Goal: Navigation & Orientation: Find specific page/section

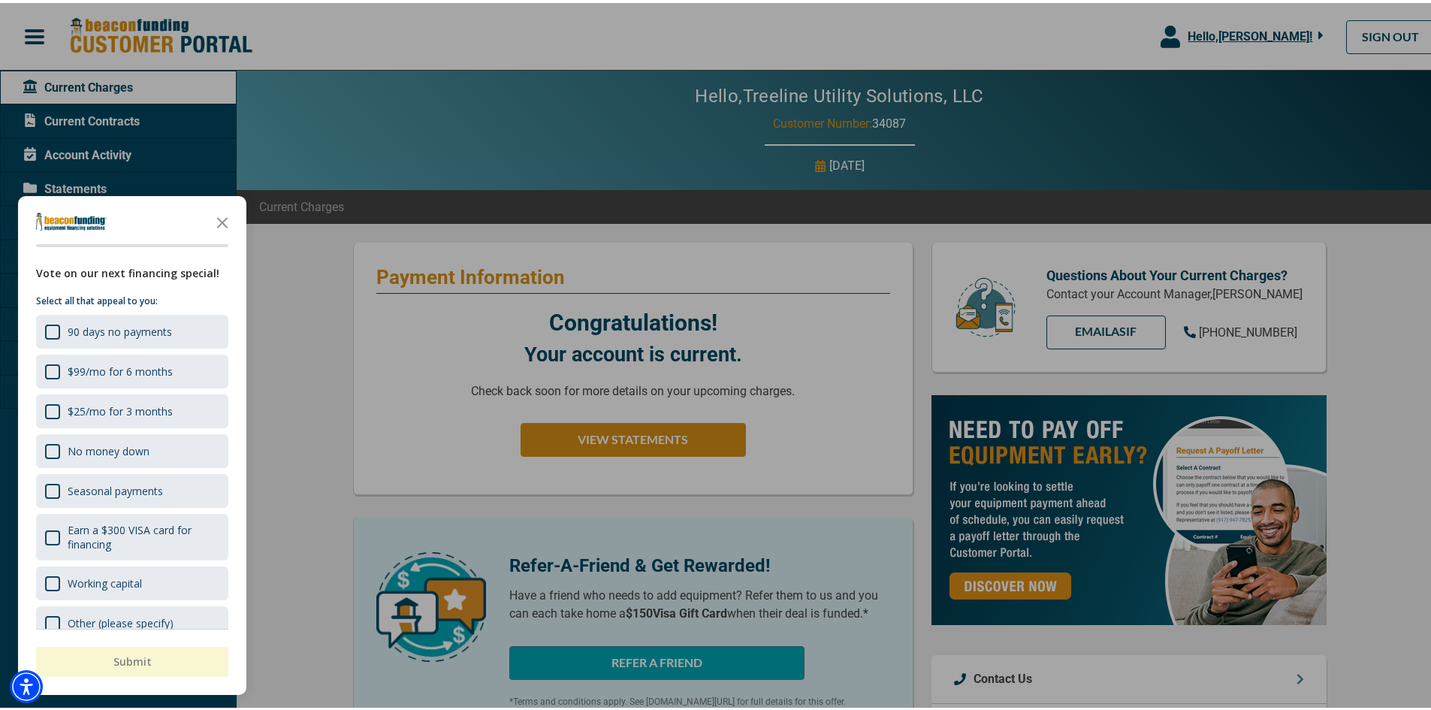
click at [1272, 37] on div at bounding box center [721, 355] width 1442 height 710
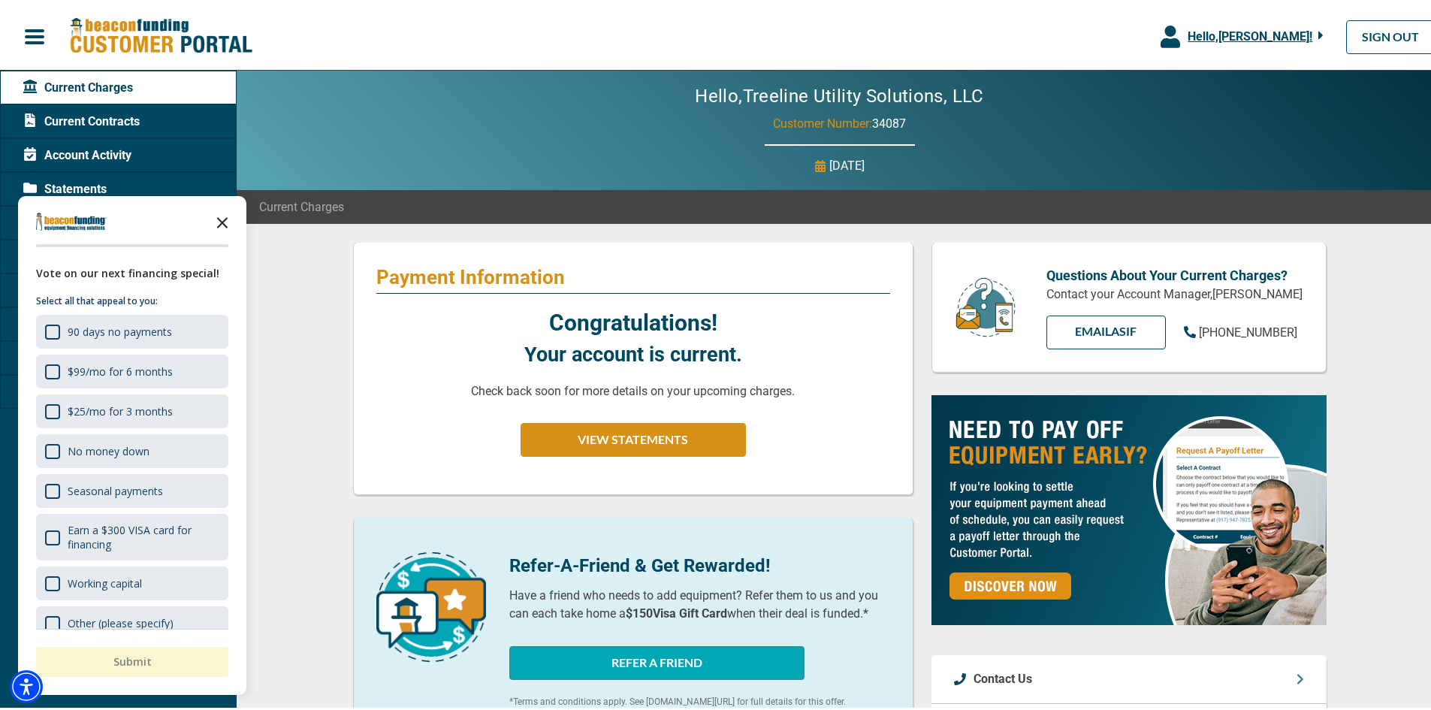
click at [220, 222] on polygon "Close the survey" at bounding box center [222, 219] width 11 height 11
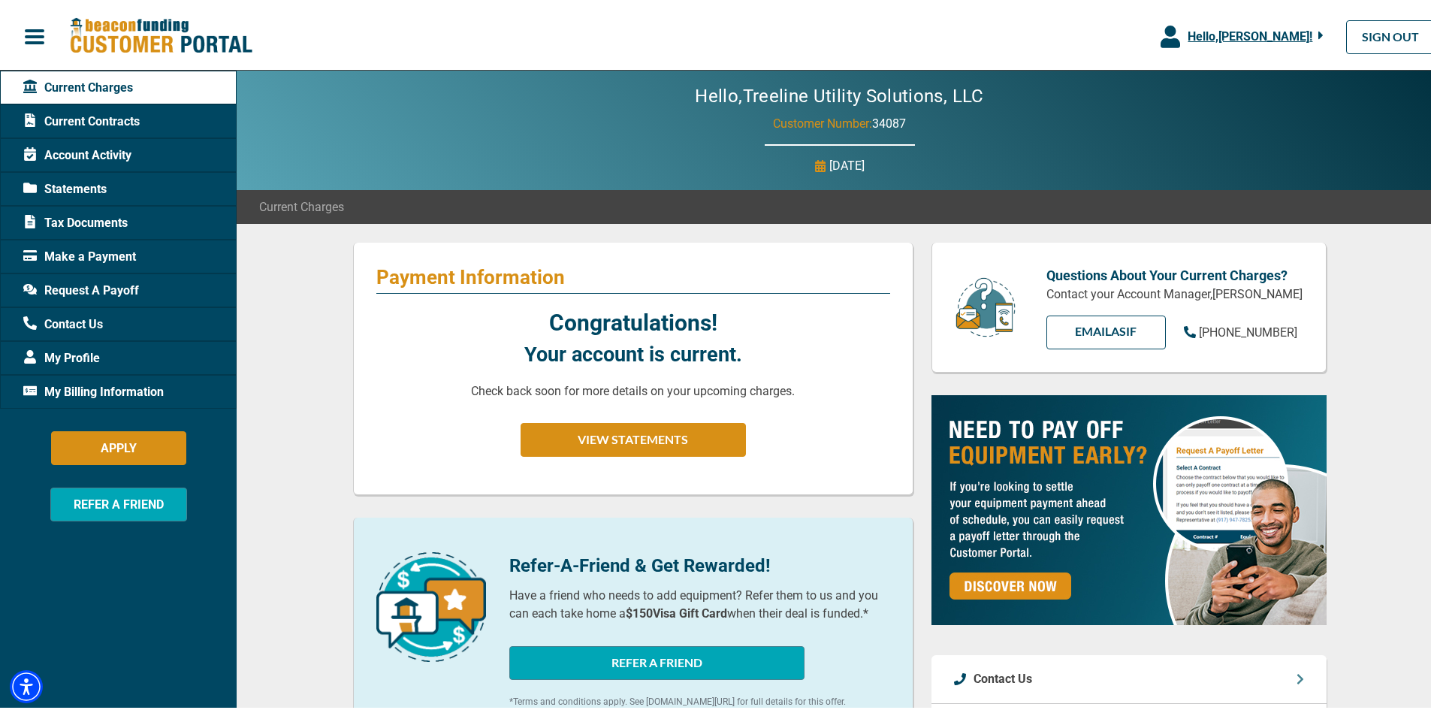
click at [98, 118] on span "Current Contracts" at bounding box center [81, 119] width 116 height 18
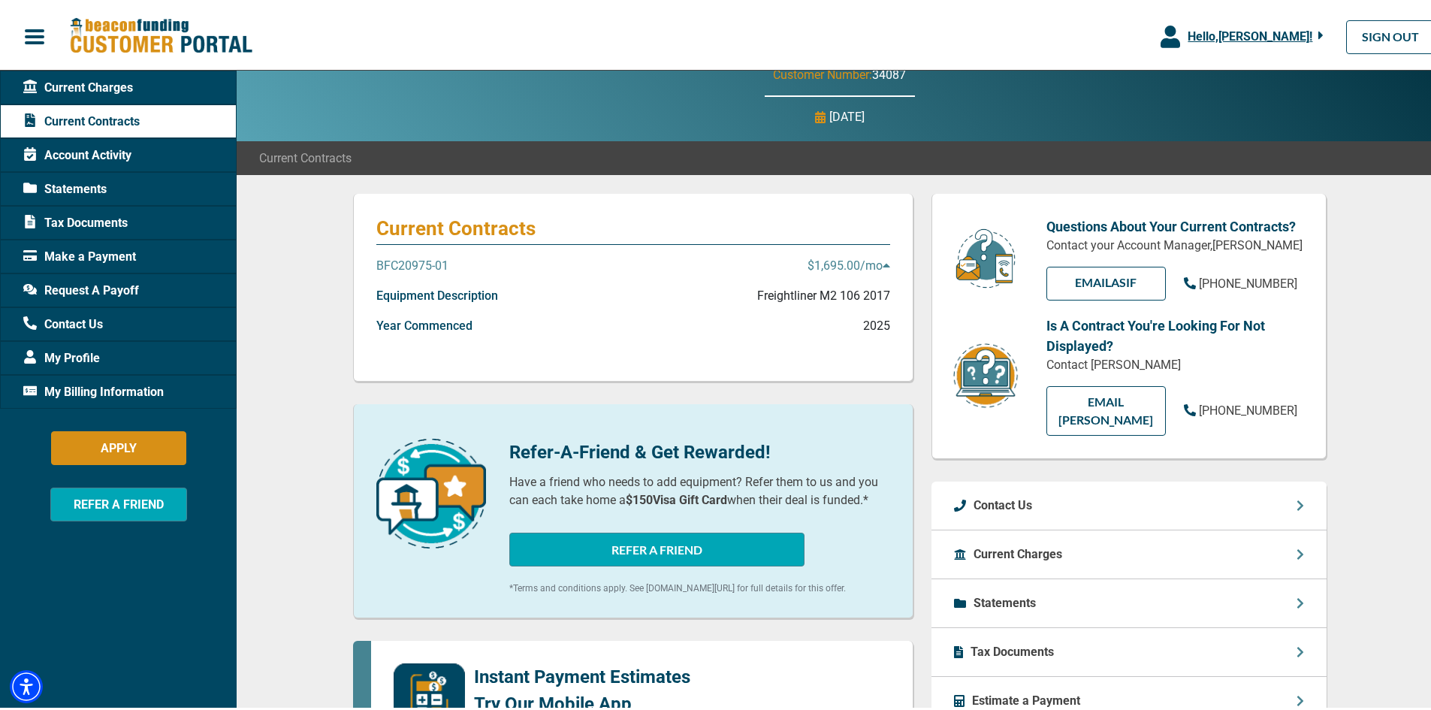
scroll to position [75, 0]
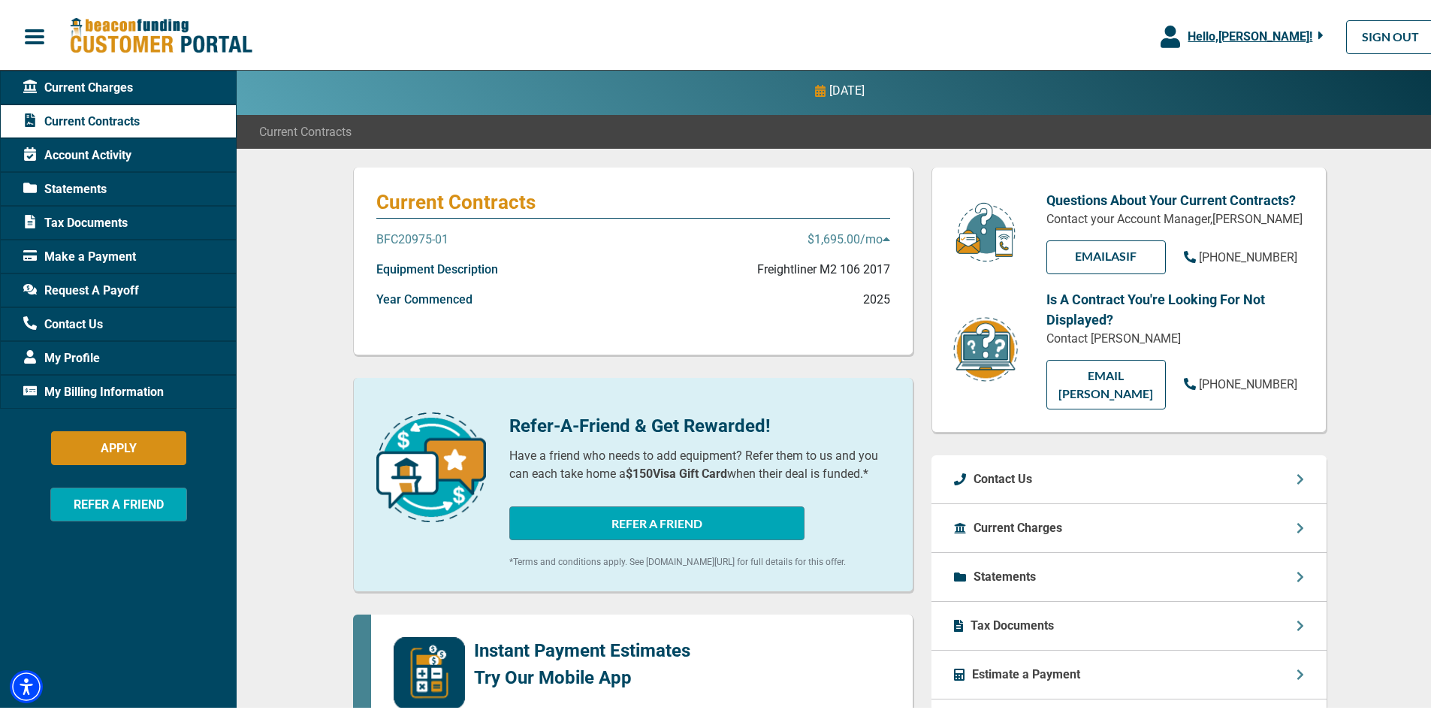
click at [424, 237] on p "BFC20975-01" at bounding box center [412, 237] width 72 height 18
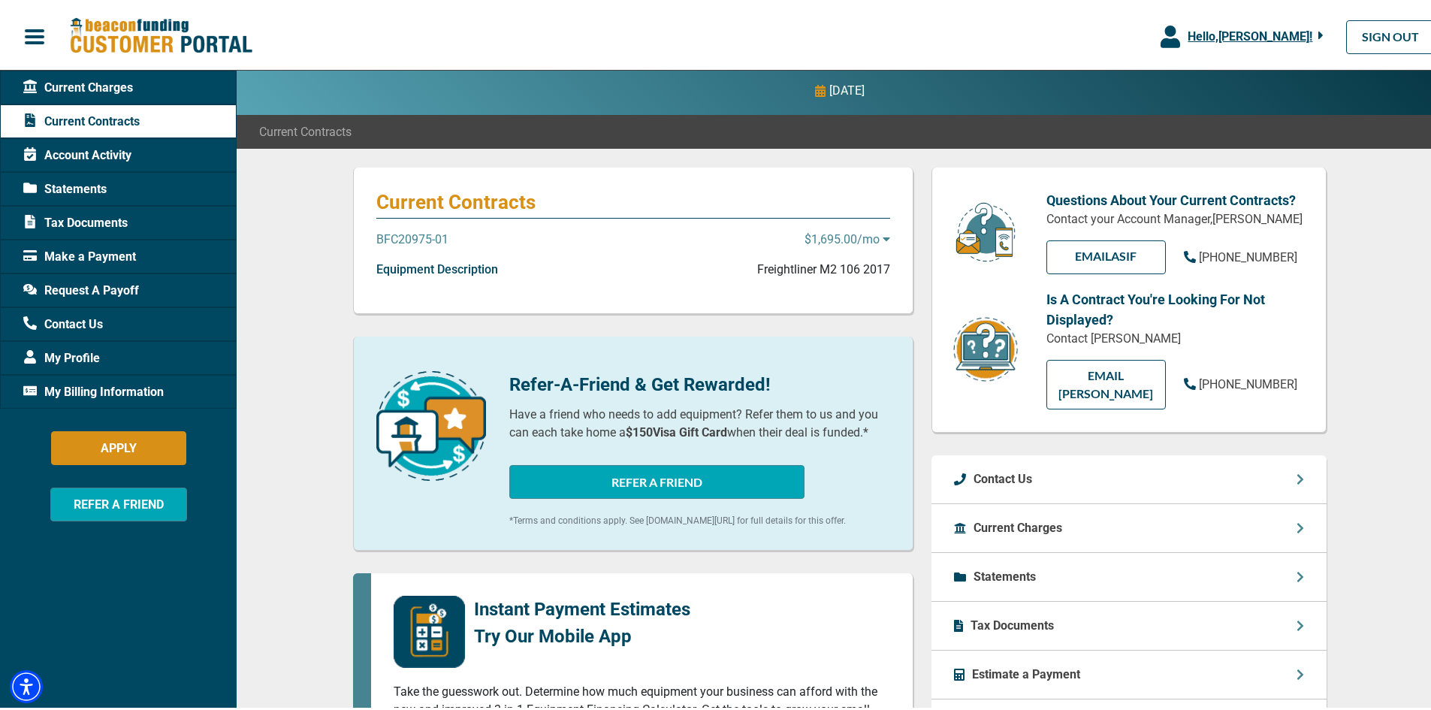
click at [862, 235] on p "$1,695.00 /mo" at bounding box center [847, 237] width 86 height 18
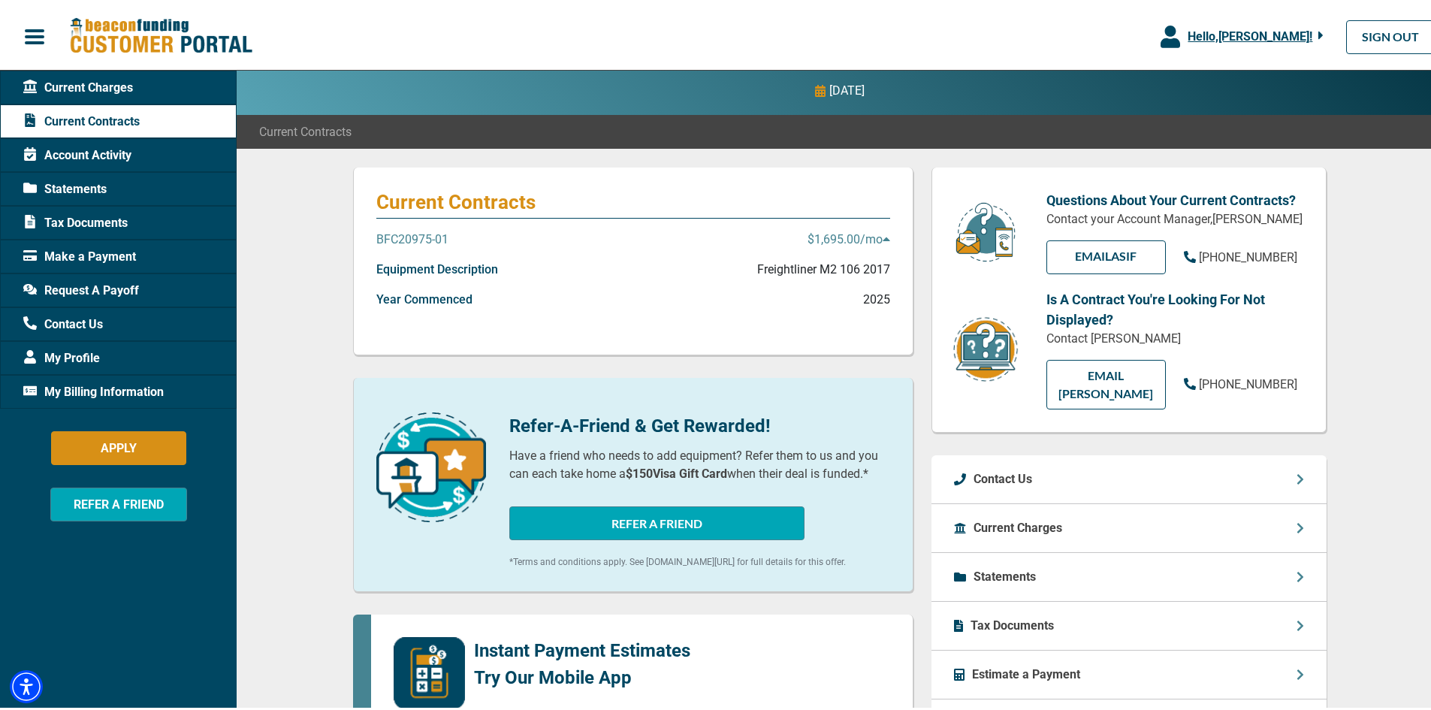
click at [862, 235] on p "$1,695.00 /mo" at bounding box center [848, 237] width 83 height 18
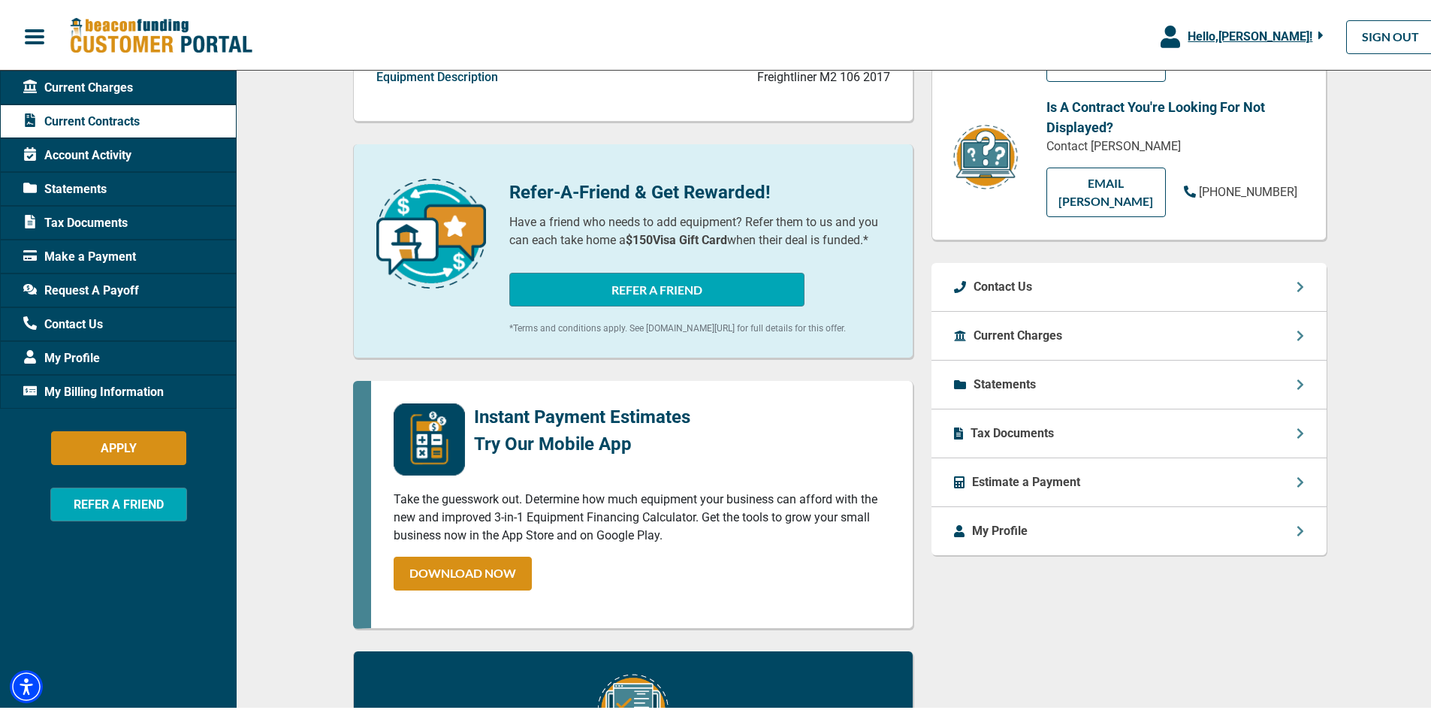
scroll to position [300, 0]
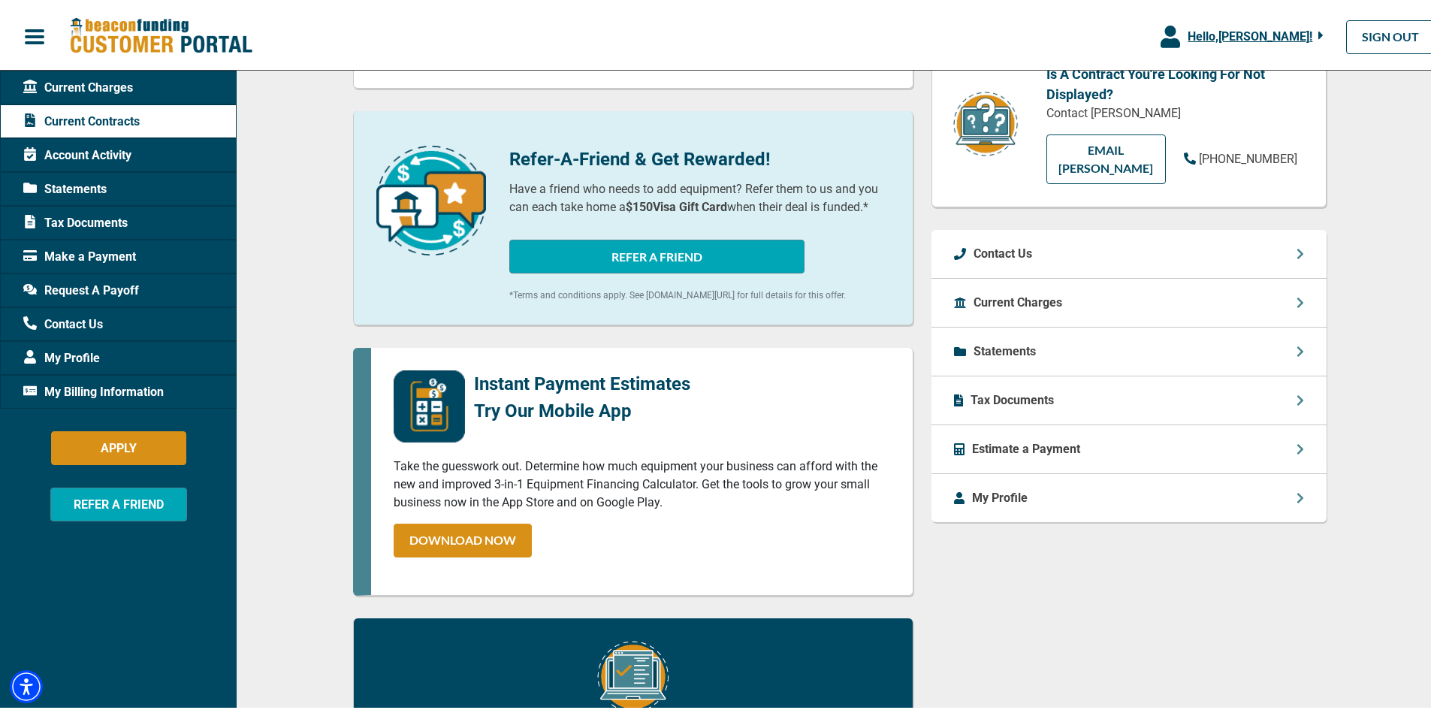
click at [995, 340] on p "Statements" at bounding box center [1004, 349] width 62 height 18
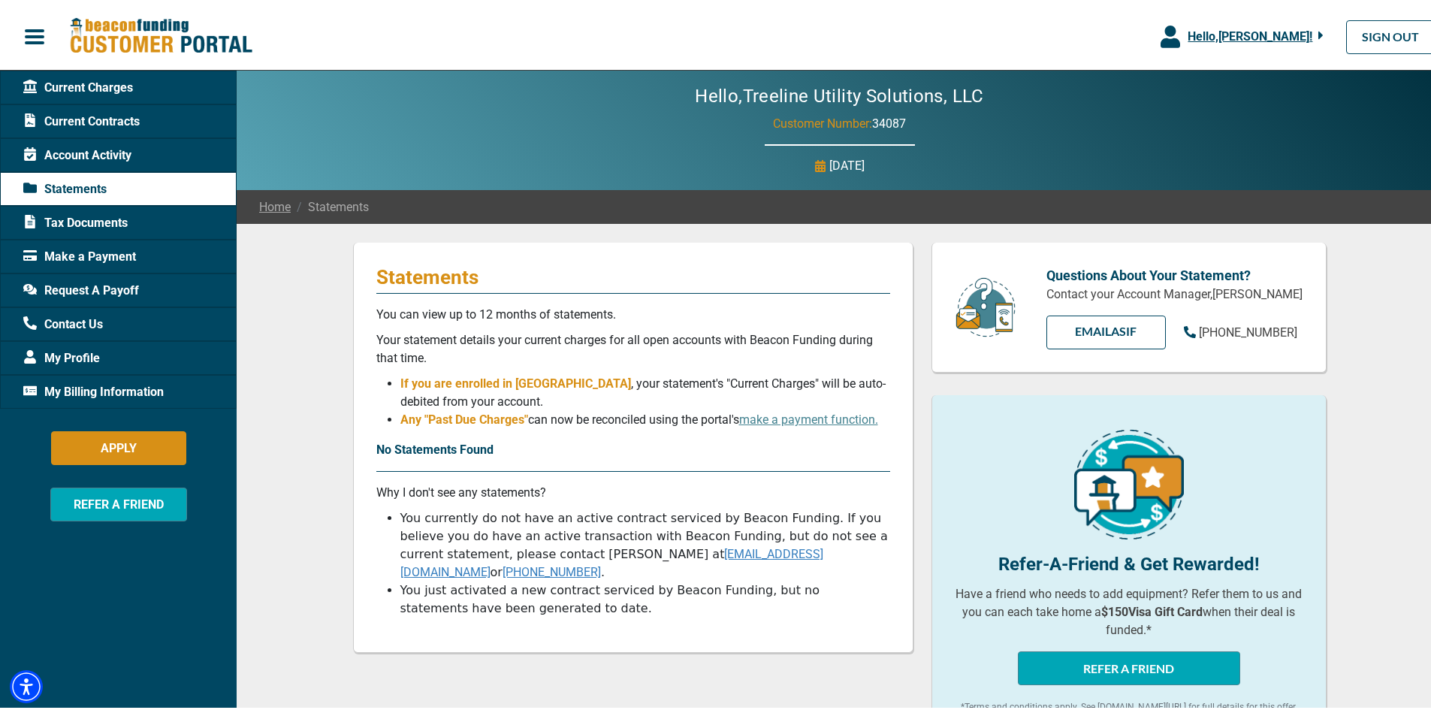
click at [62, 252] on span "Make a Payment" at bounding box center [79, 254] width 113 height 18
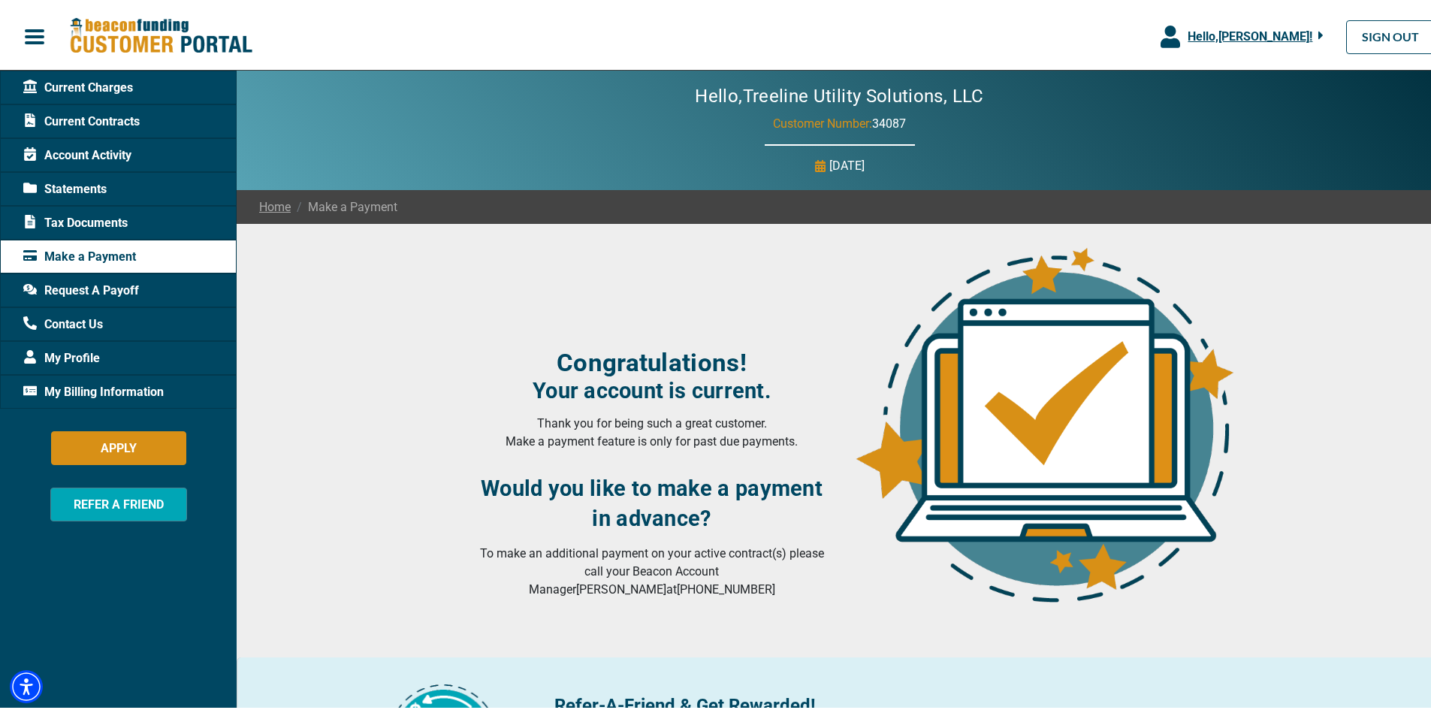
click at [154, 385] on span "My Billing Information" at bounding box center [93, 389] width 140 height 18
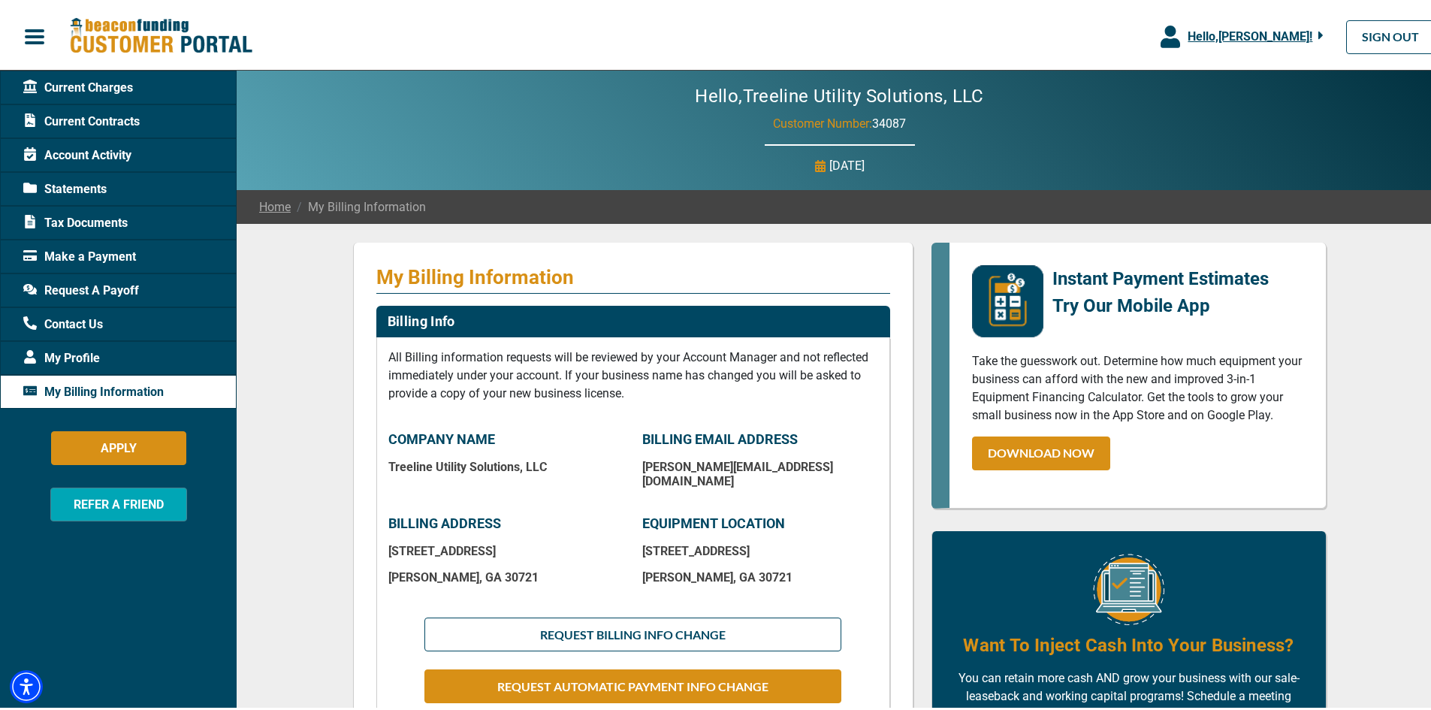
click at [100, 83] on span "Current Charges" at bounding box center [78, 85] width 110 height 18
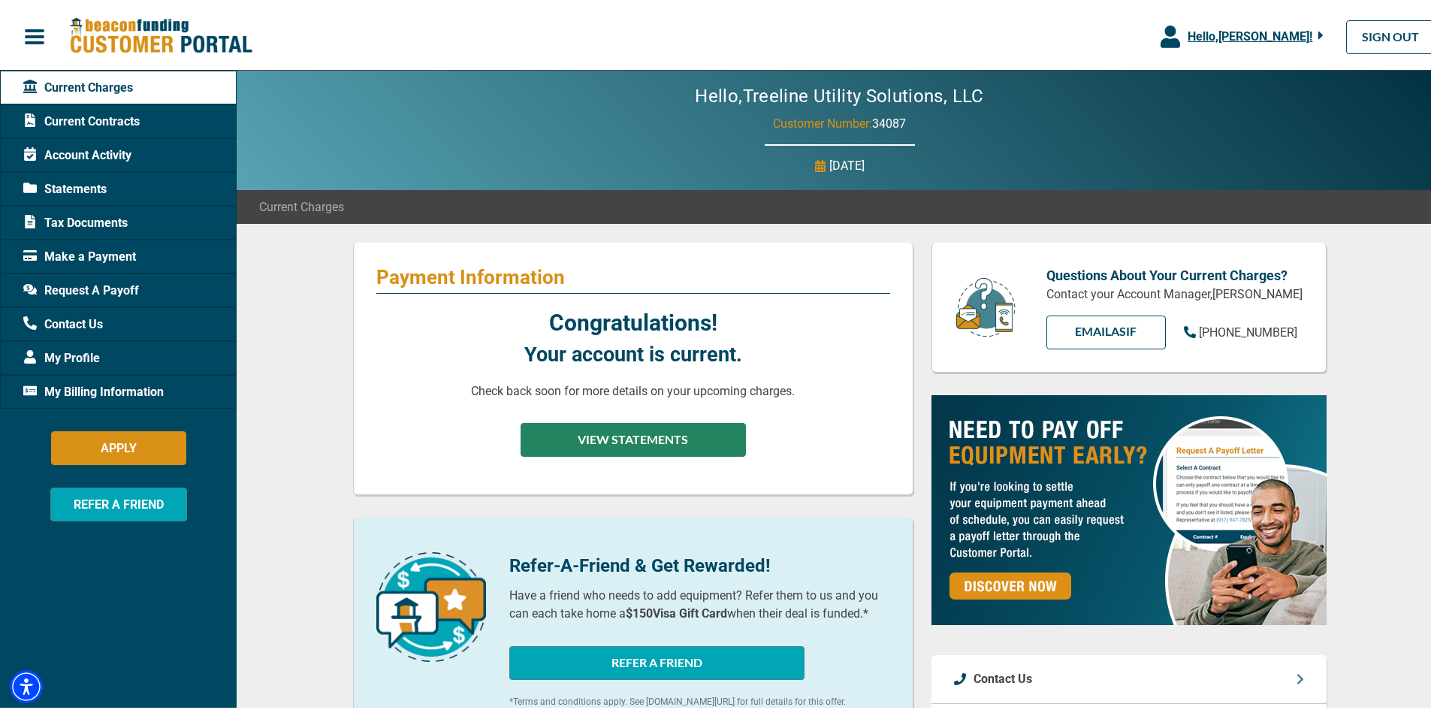
click at [597, 440] on button "VIEW STATEMENTS" at bounding box center [633, 437] width 225 height 34
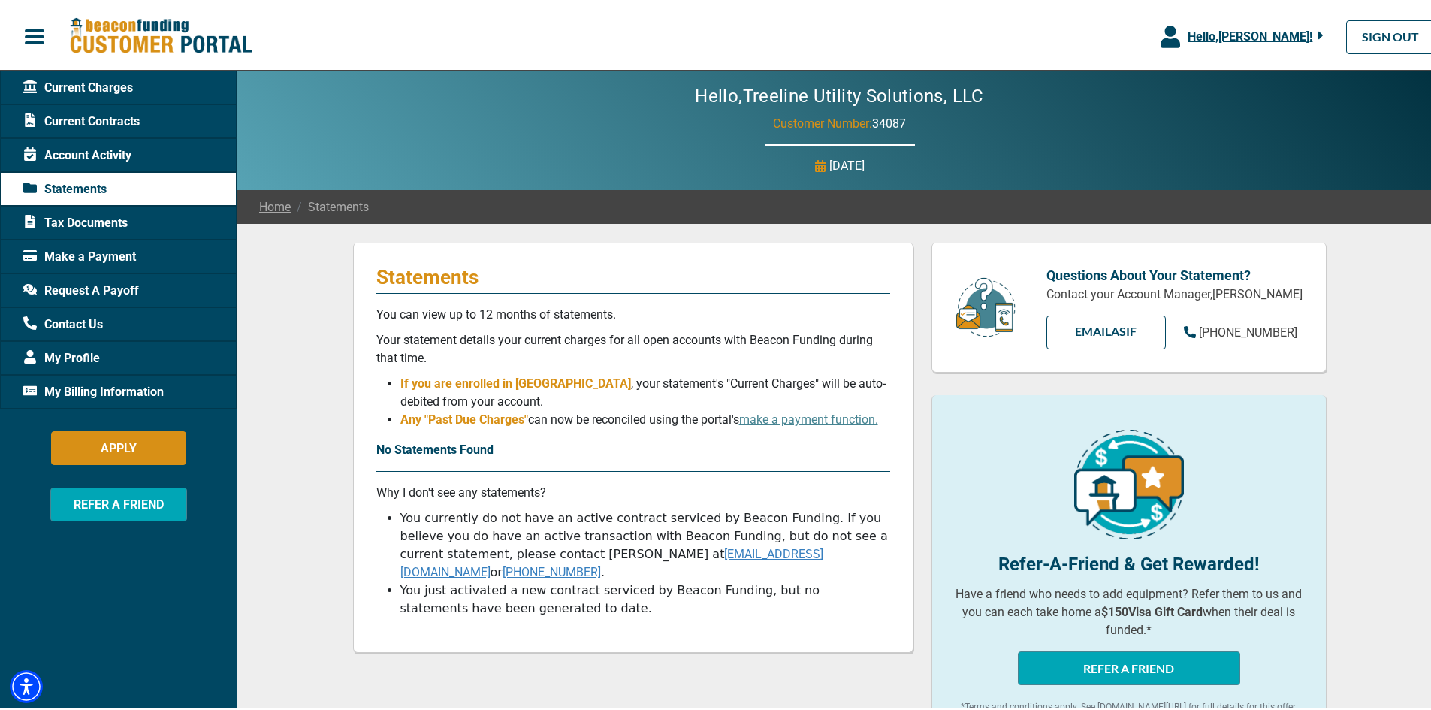
click at [72, 121] on span "Current Contracts" at bounding box center [81, 119] width 116 height 18
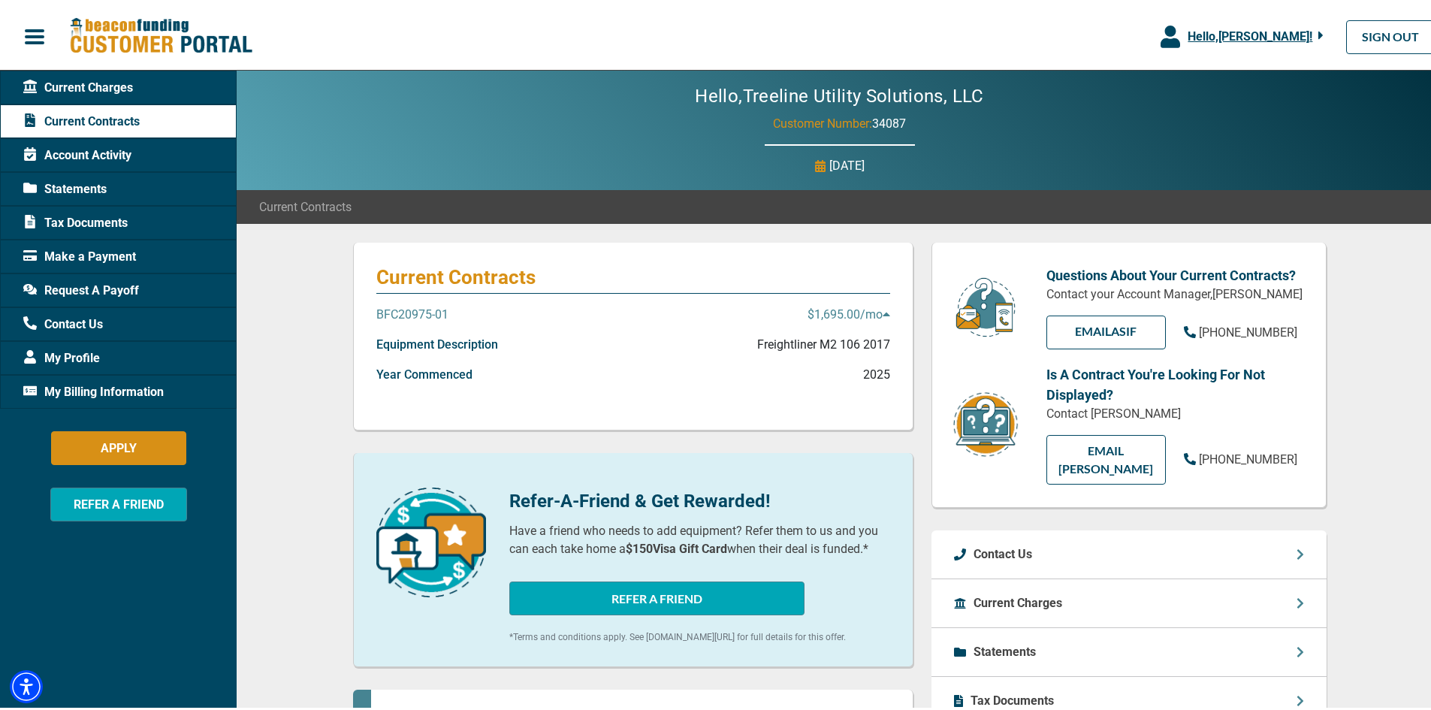
click at [68, 154] on span "Account Activity" at bounding box center [77, 152] width 108 height 18
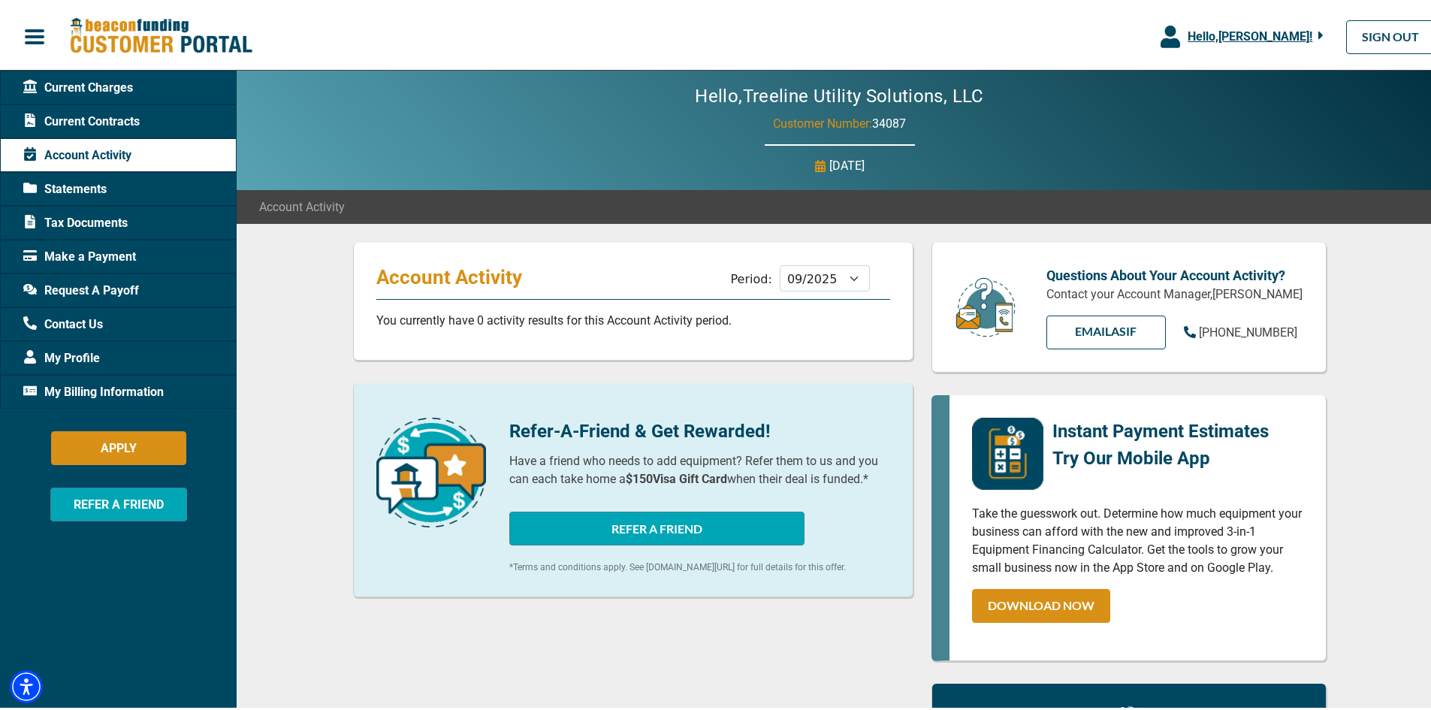
click at [57, 189] on span "Statements" at bounding box center [64, 186] width 83 height 18
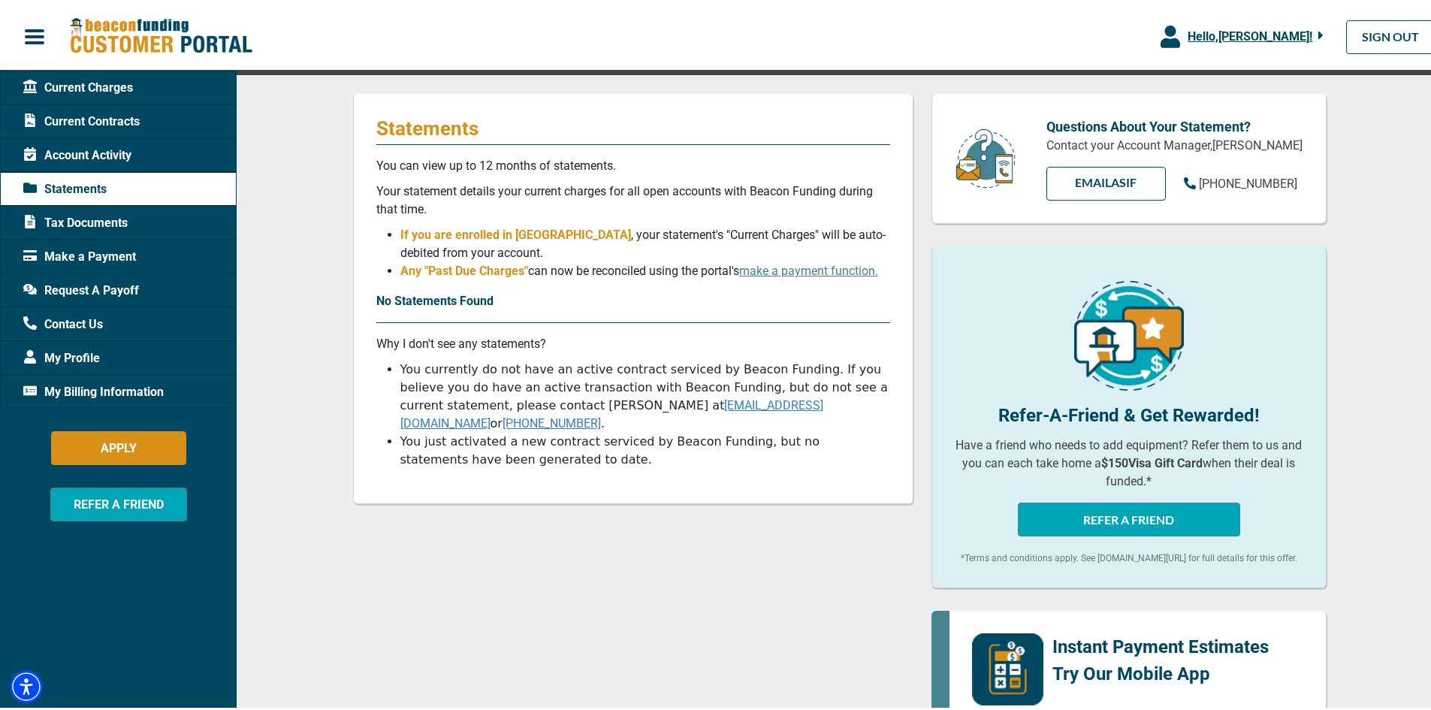
scroll to position [150, 0]
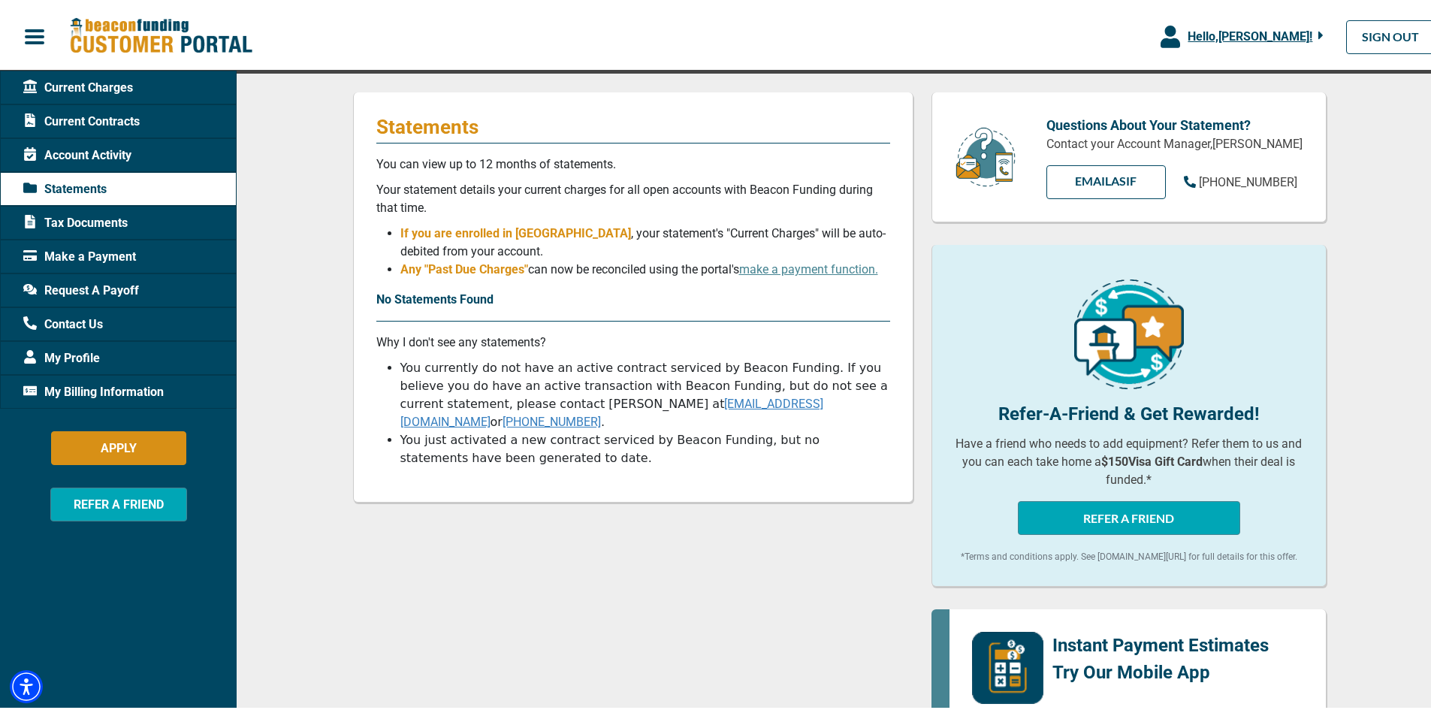
click at [67, 246] on span "Make a Payment" at bounding box center [79, 254] width 113 height 18
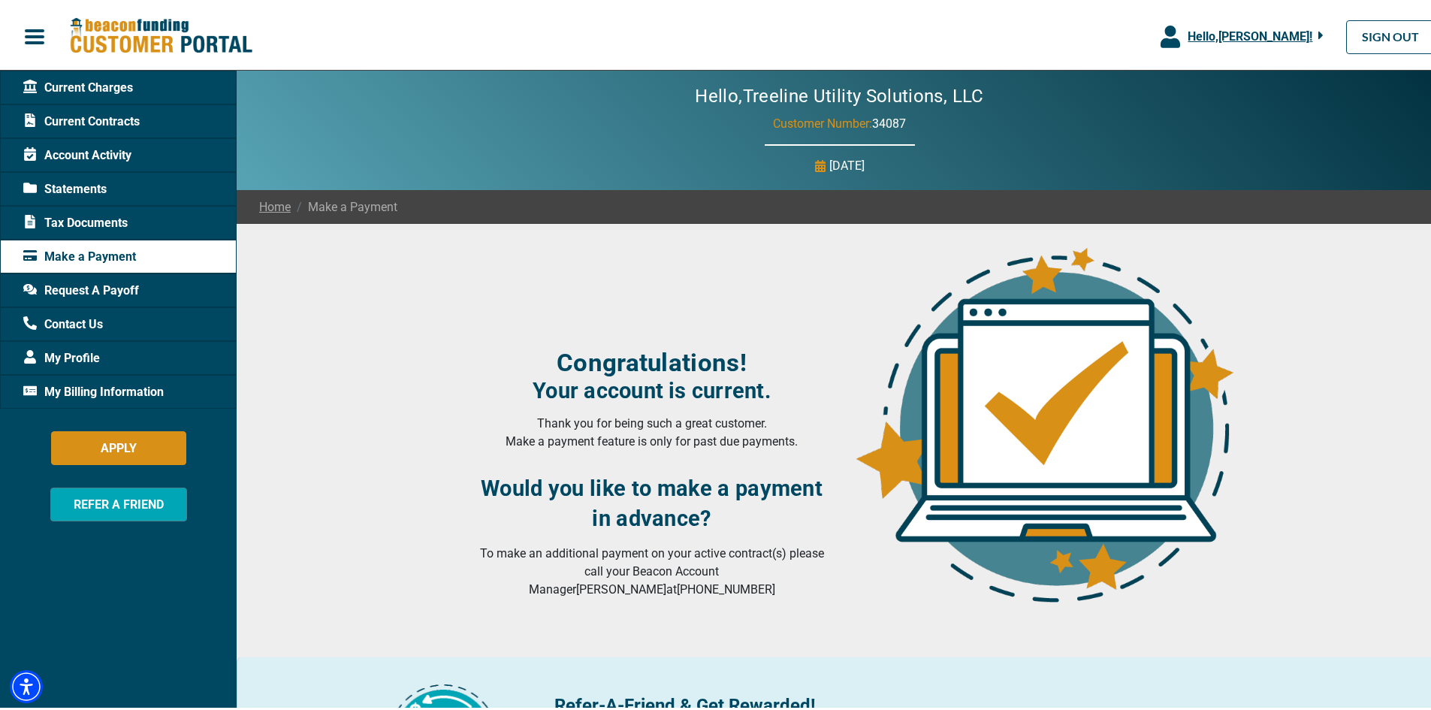
click at [58, 285] on span "Request A Payoff" at bounding box center [81, 288] width 116 height 18
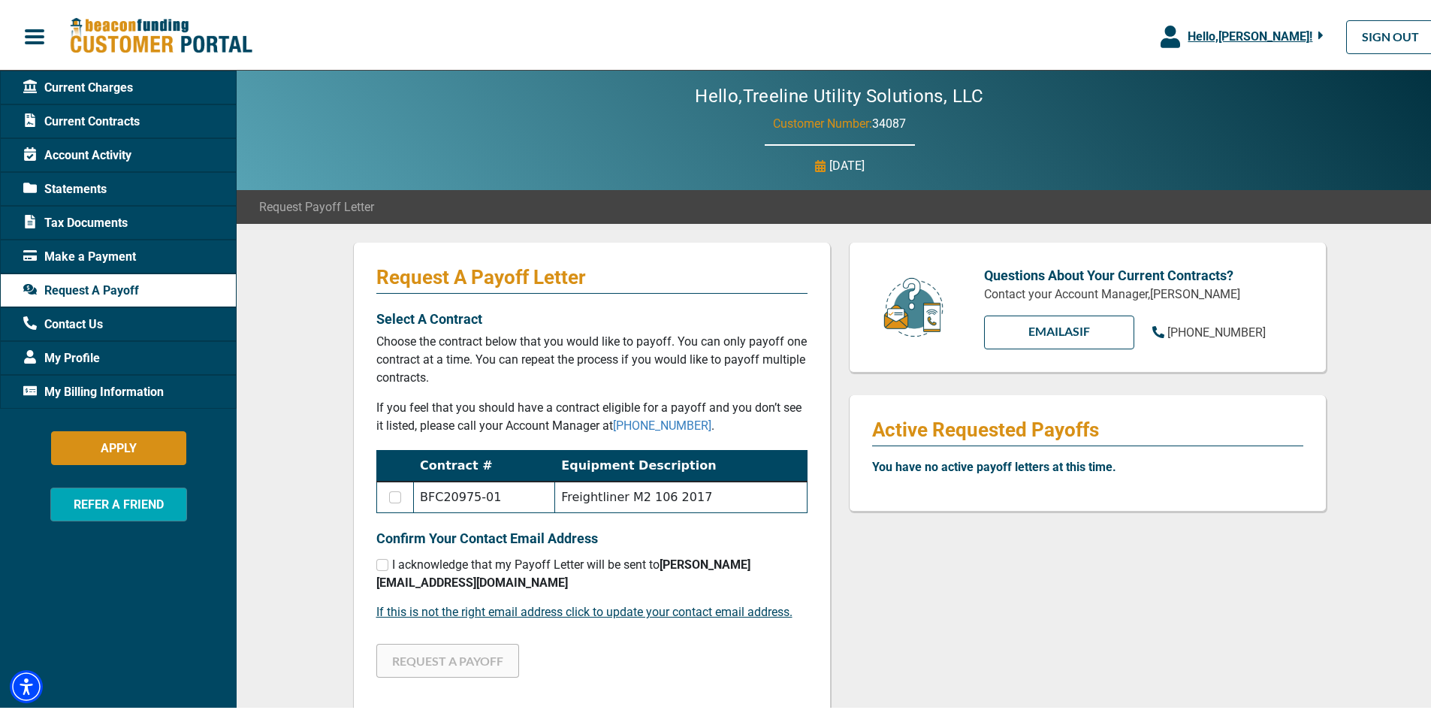
click at [61, 321] on span "Contact Us" at bounding box center [63, 321] width 80 height 18
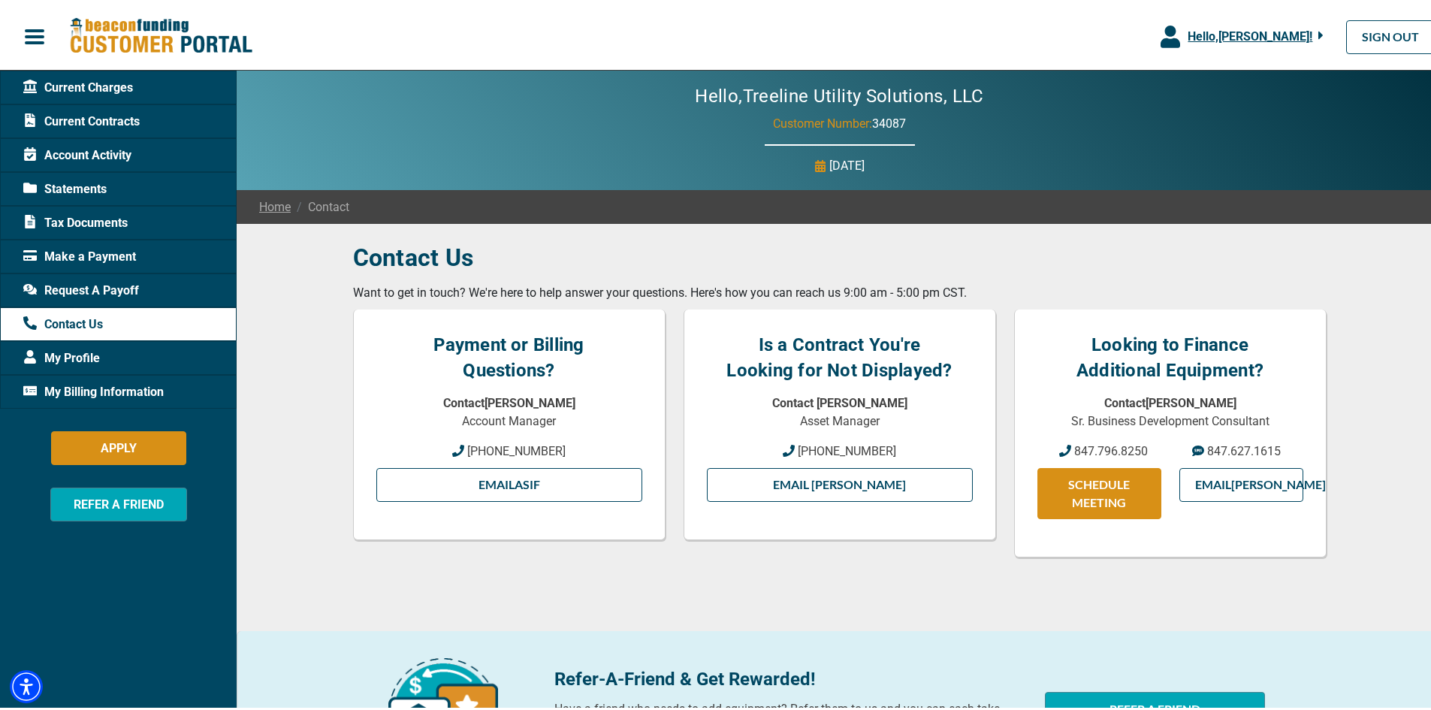
click at [55, 385] on span "My Billing Information" at bounding box center [93, 389] width 140 height 18
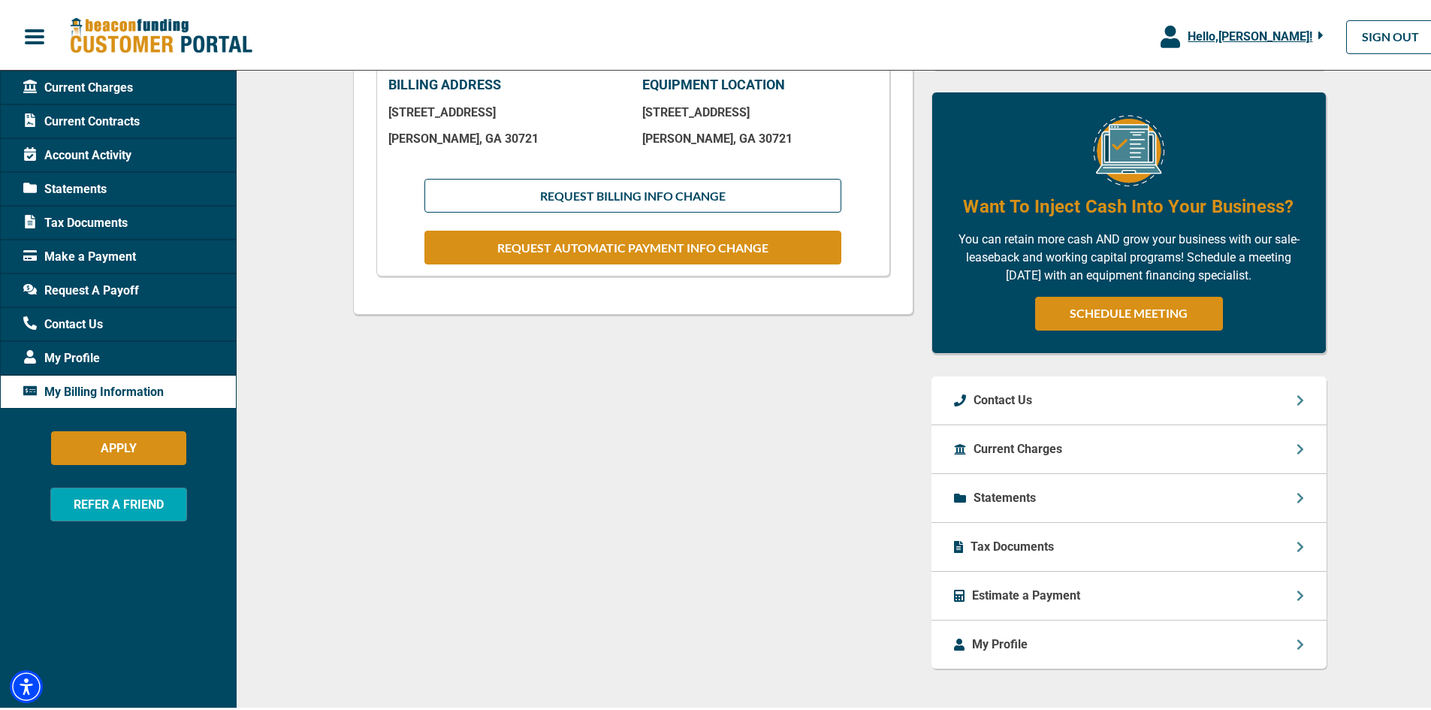
scroll to position [511, 0]
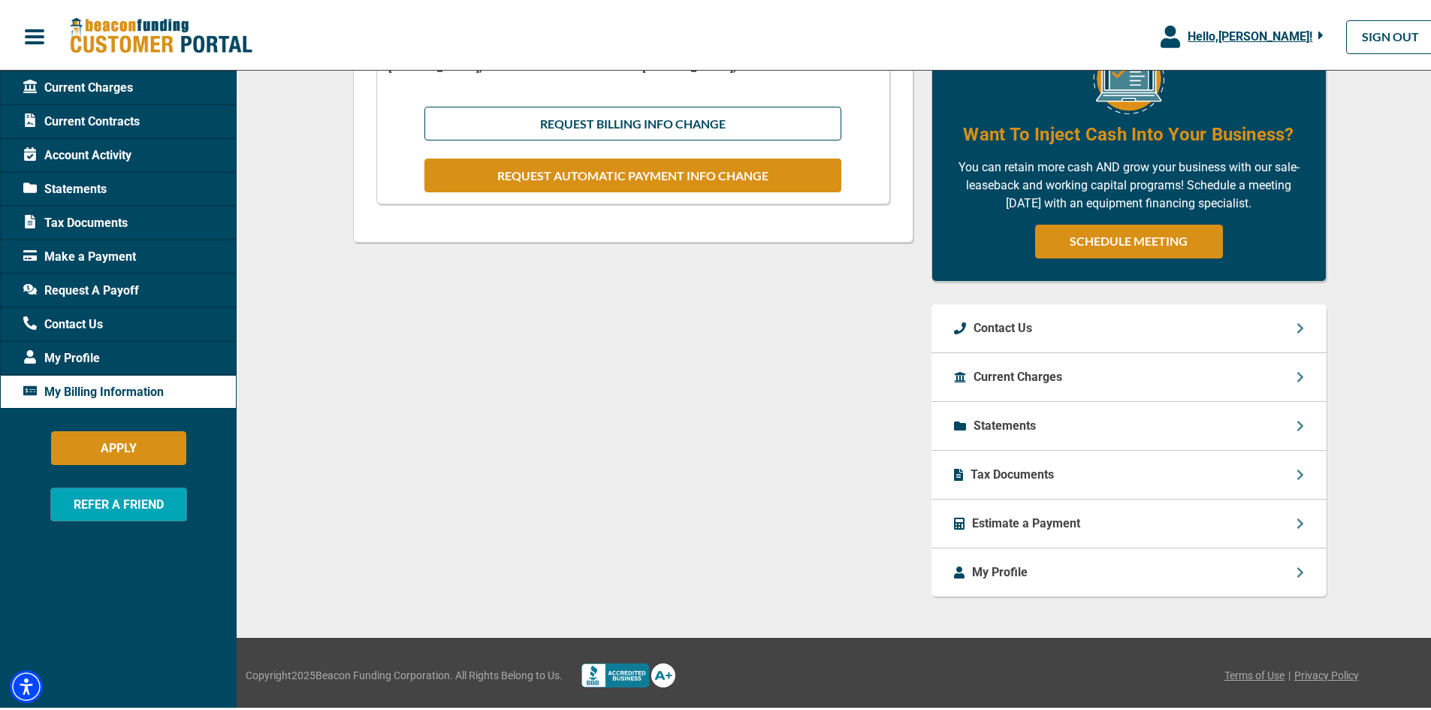
click at [987, 574] on p "My Profile" at bounding box center [1000, 569] width 56 height 18
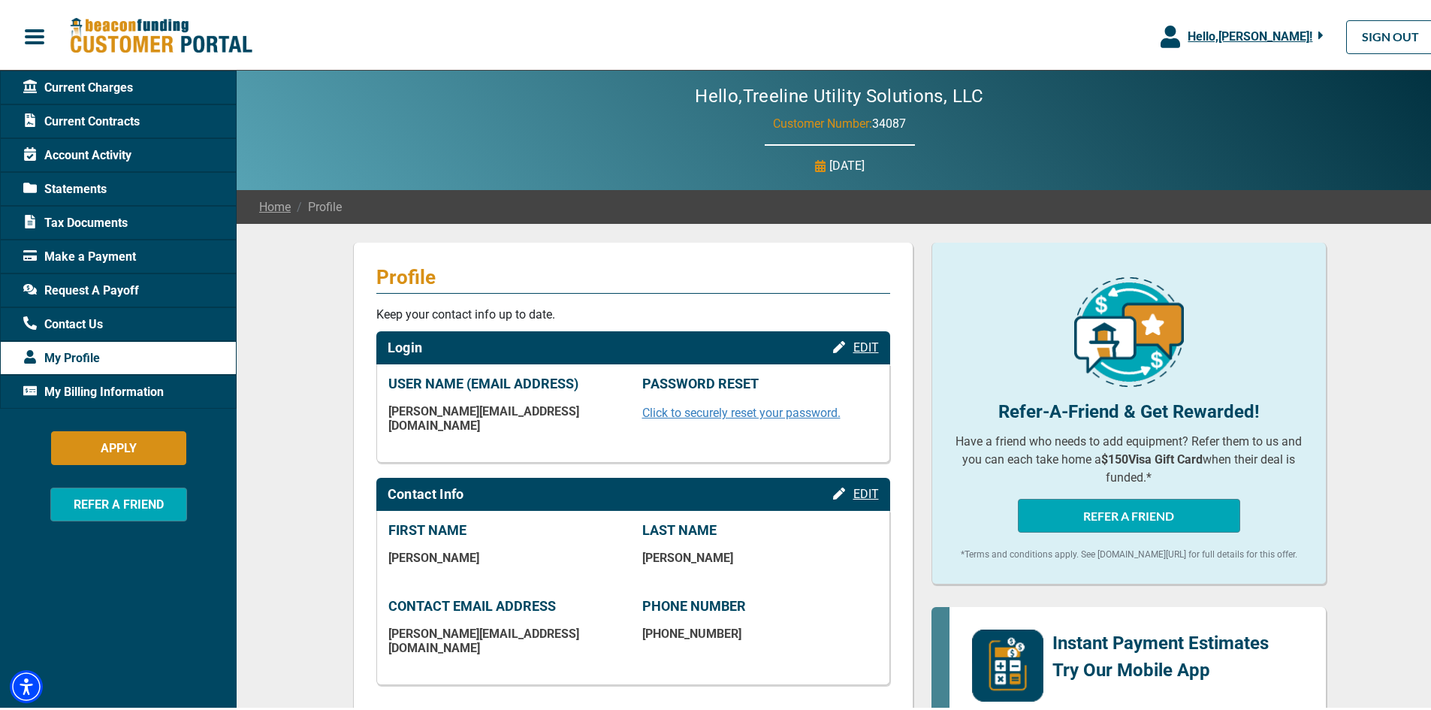
click at [1318, 32] on icon "button" at bounding box center [1320, 33] width 5 height 8
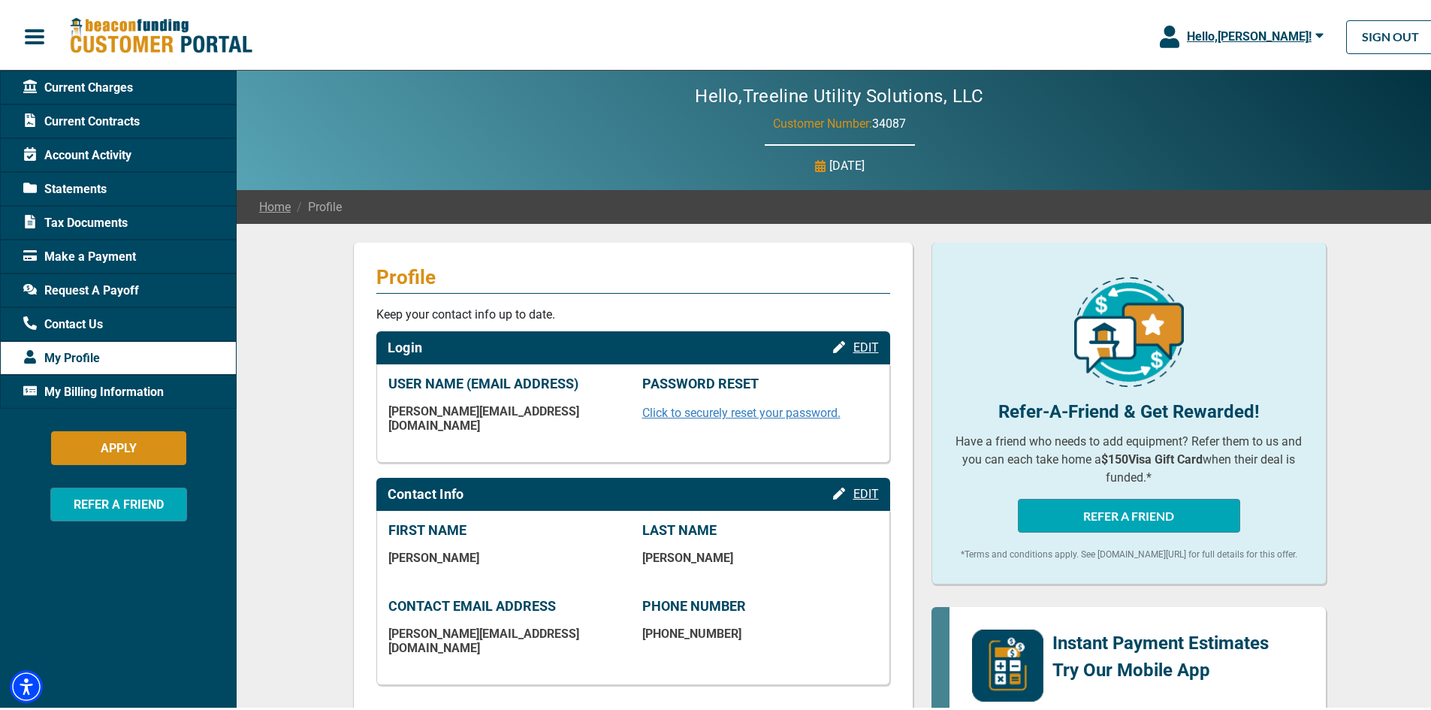
click at [95, 85] on span "Current Charges" at bounding box center [78, 85] width 110 height 18
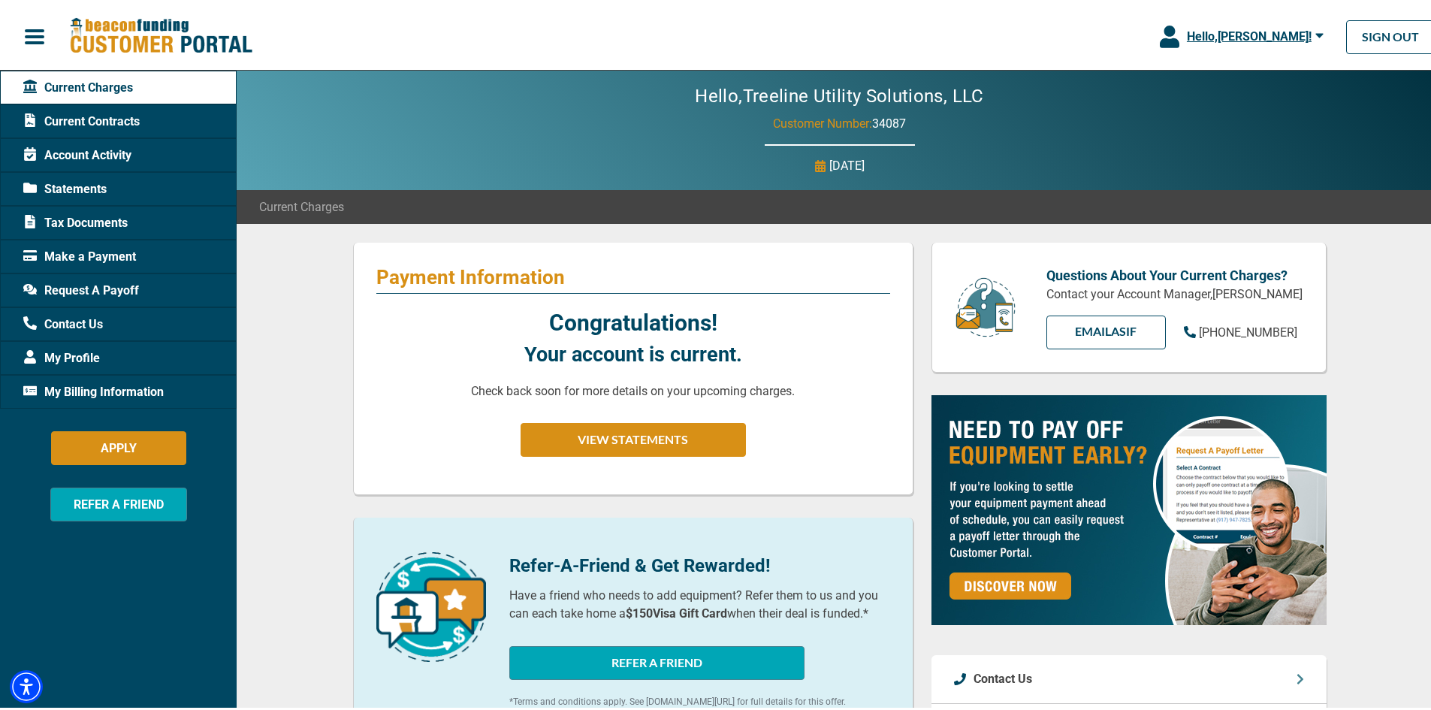
click at [73, 255] on span "Make a Payment" at bounding box center [79, 254] width 113 height 18
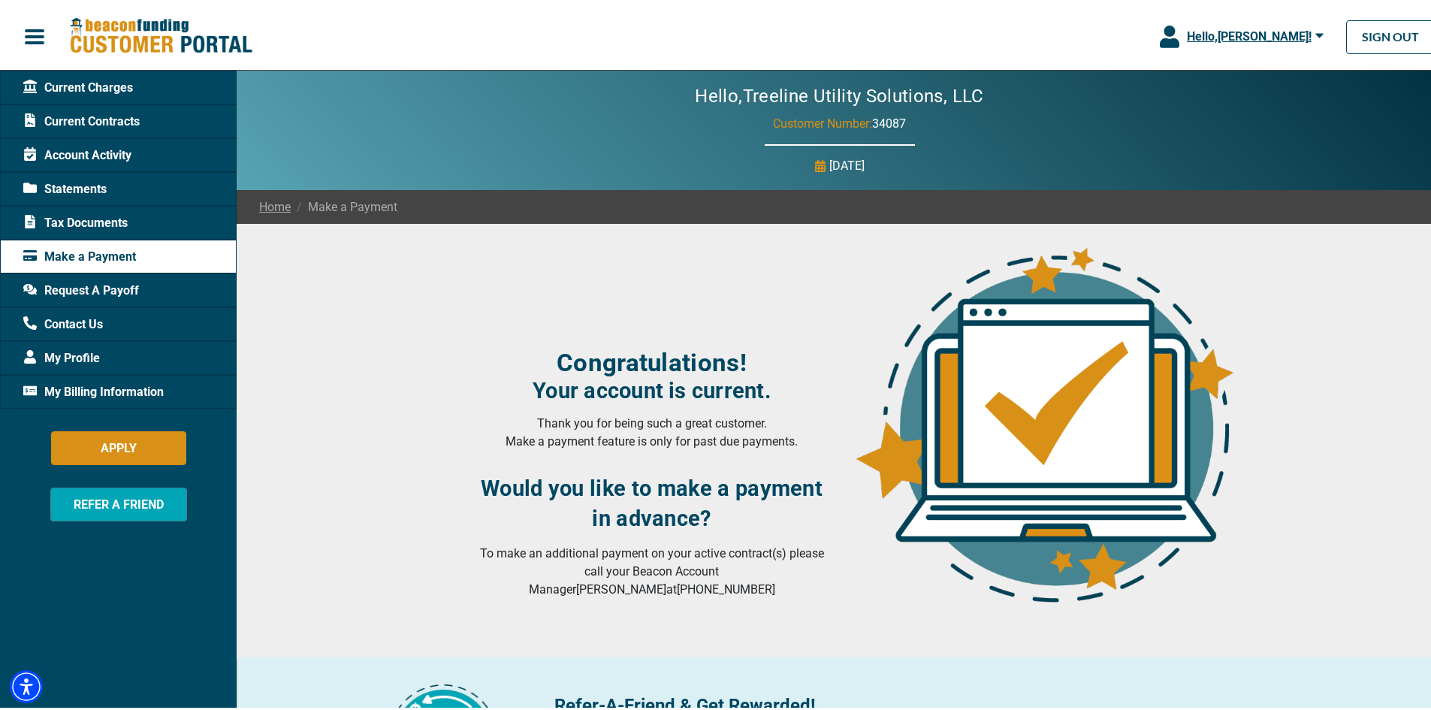
click at [29, 36] on span "button" at bounding box center [34, 34] width 23 height 23
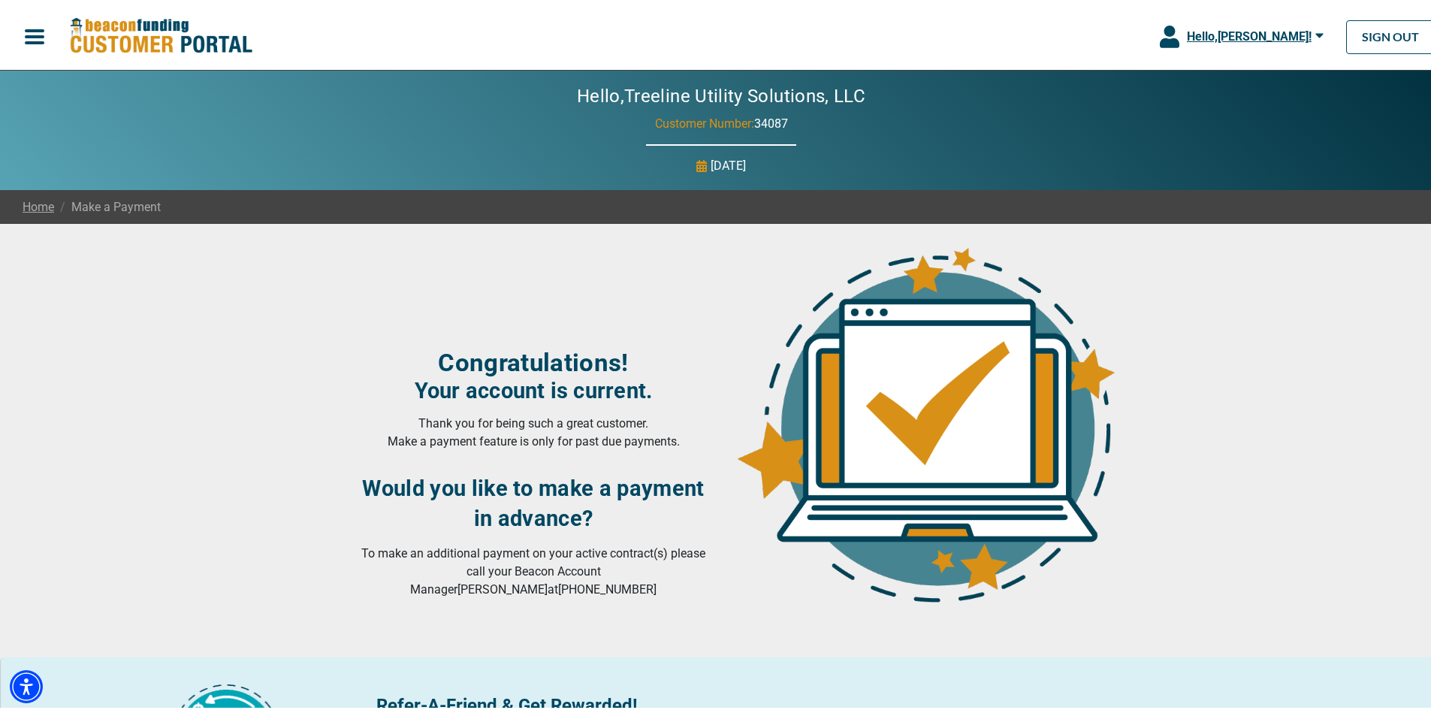
click at [29, 36] on span "button" at bounding box center [34, 34] width 23 height 23
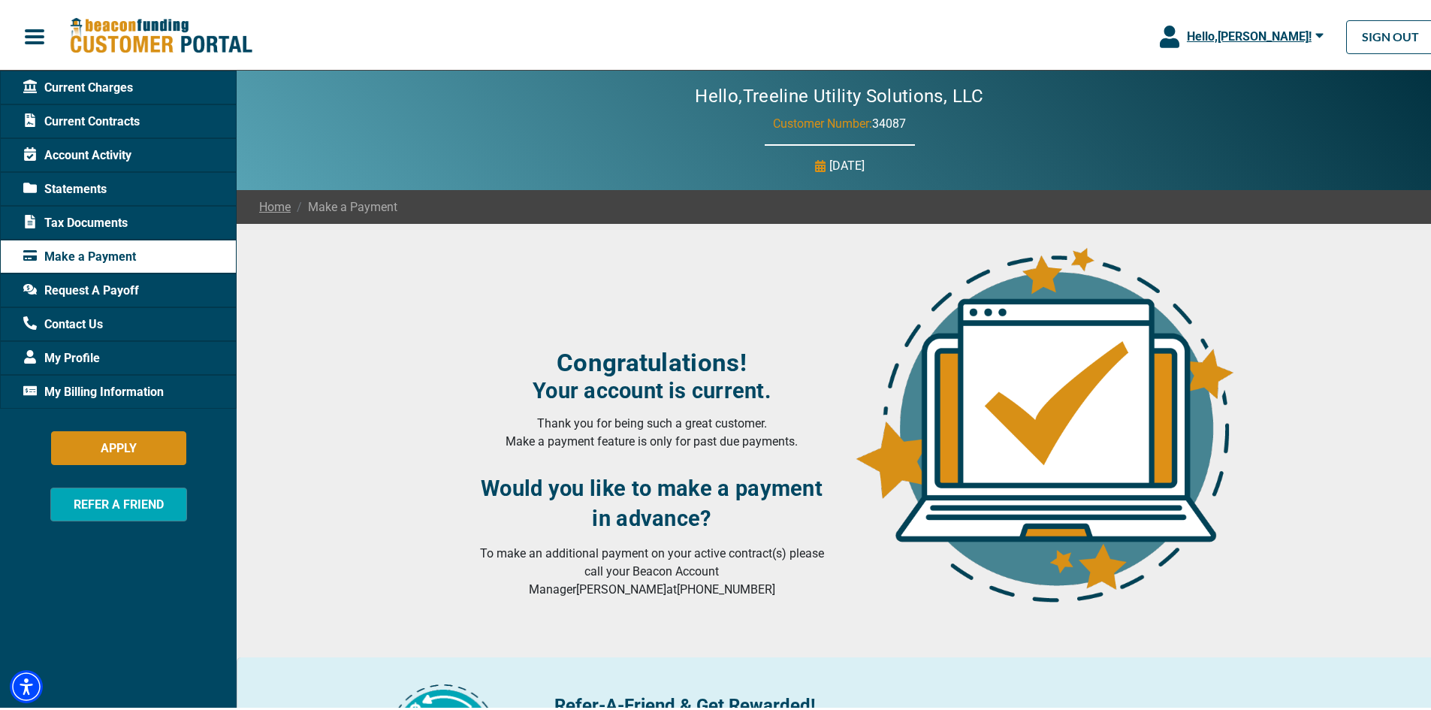
click at [80, 92] on span "Current Charges" at bounding box center [78, 85] width 110 height 18
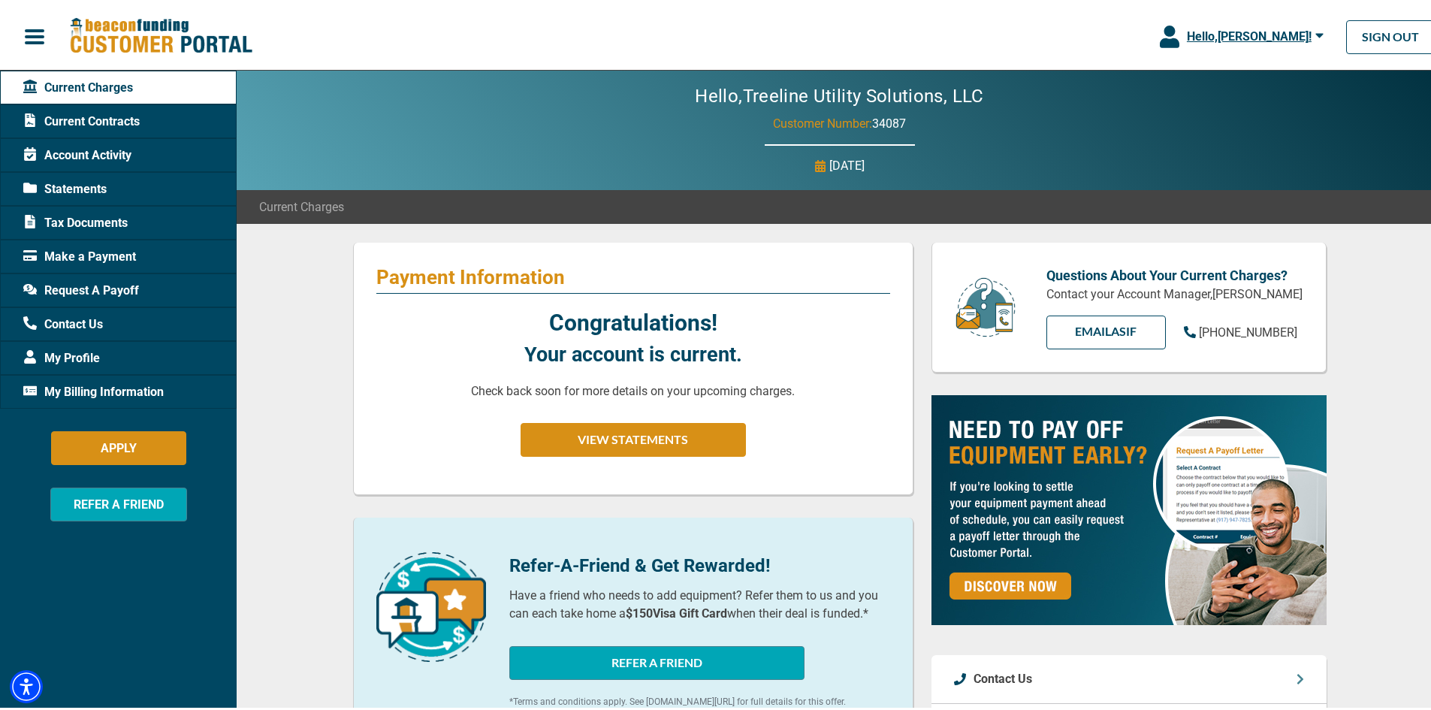
click at [79, 118] on span "Current Contracts" at bounding box center [81, 119] width 116 height 18
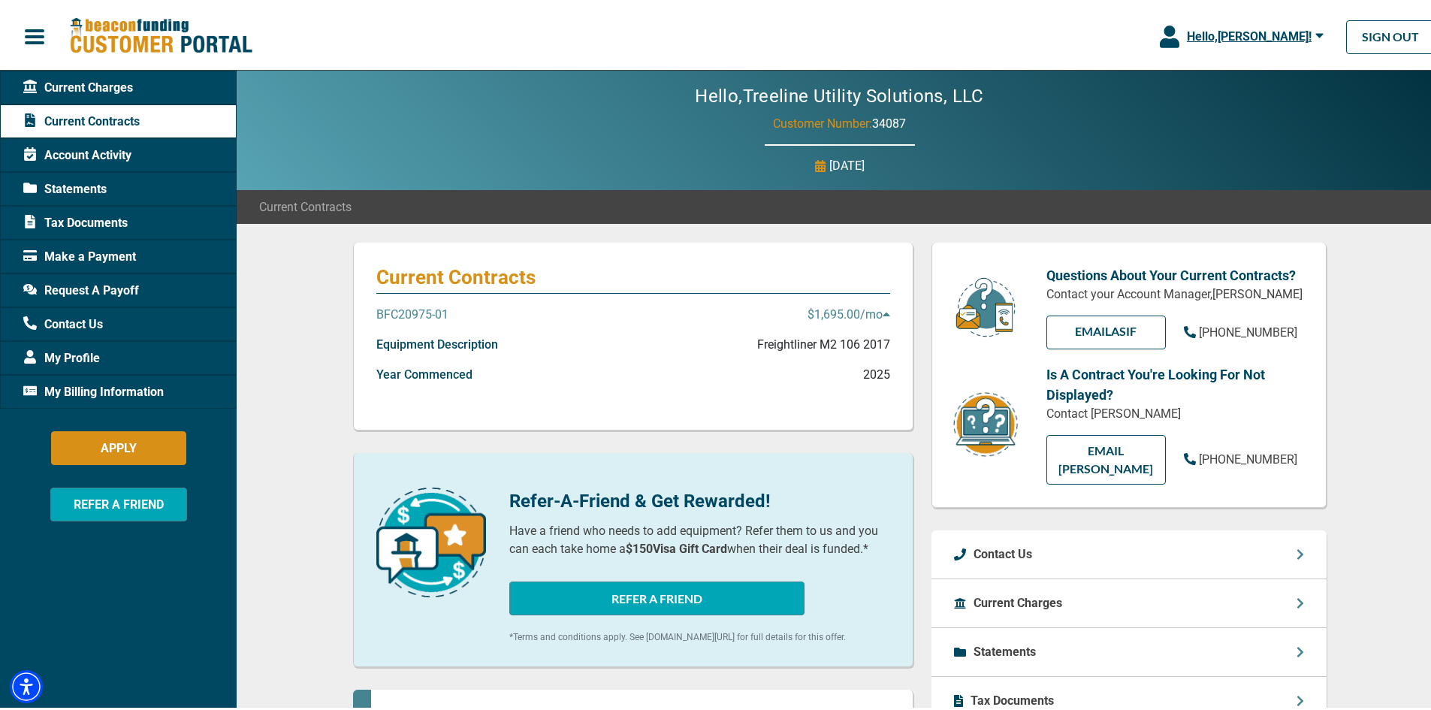
click at [101, 158] on span "Account Activity" at bounding box center [77, 152] width 108 height 18
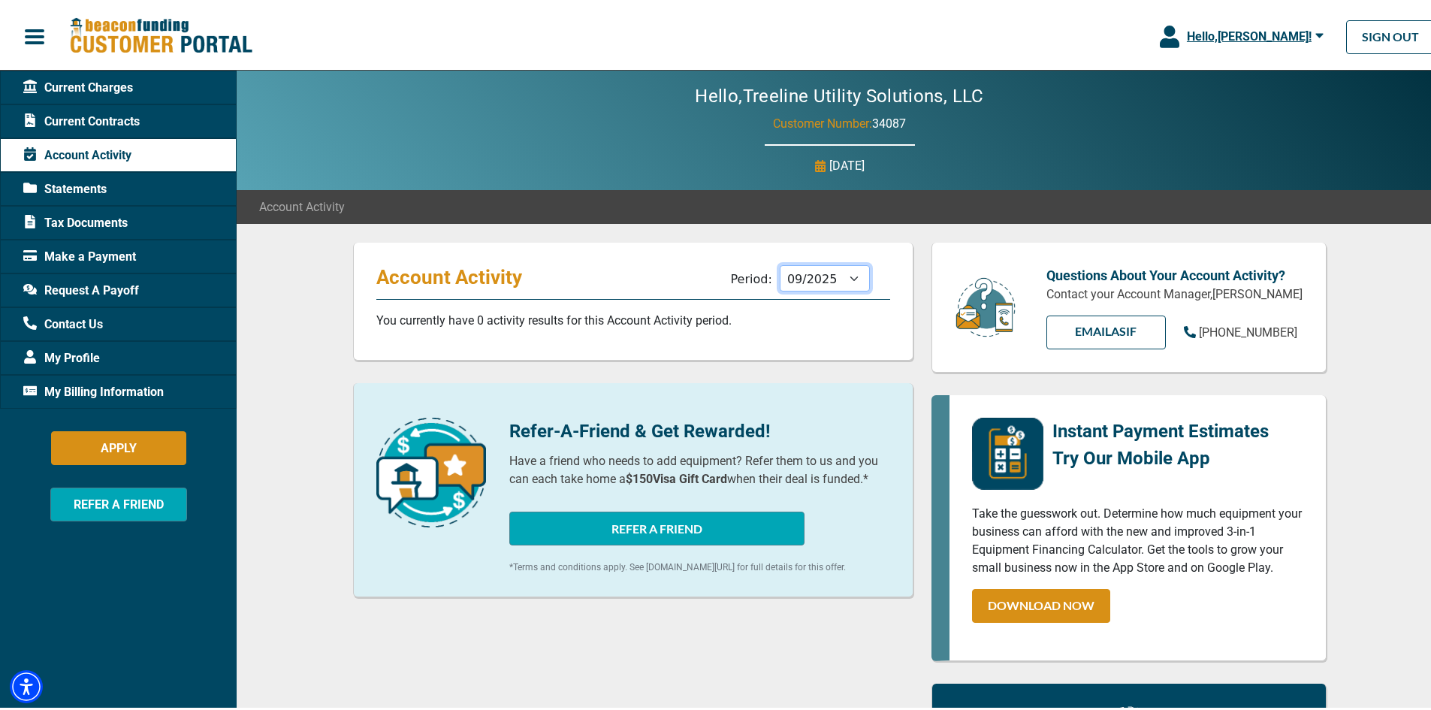
click at [839, 282] on select "10/2025 09/2025 08/2025 07/2025 06/2025 05/2025 04/2025 03/2025 02/2025 01/2025…" at bounding box center [825, 275] width 90 height 26
click at [79, 192] on span "Statements" at bounding box center [64, 186] width 83 height 18
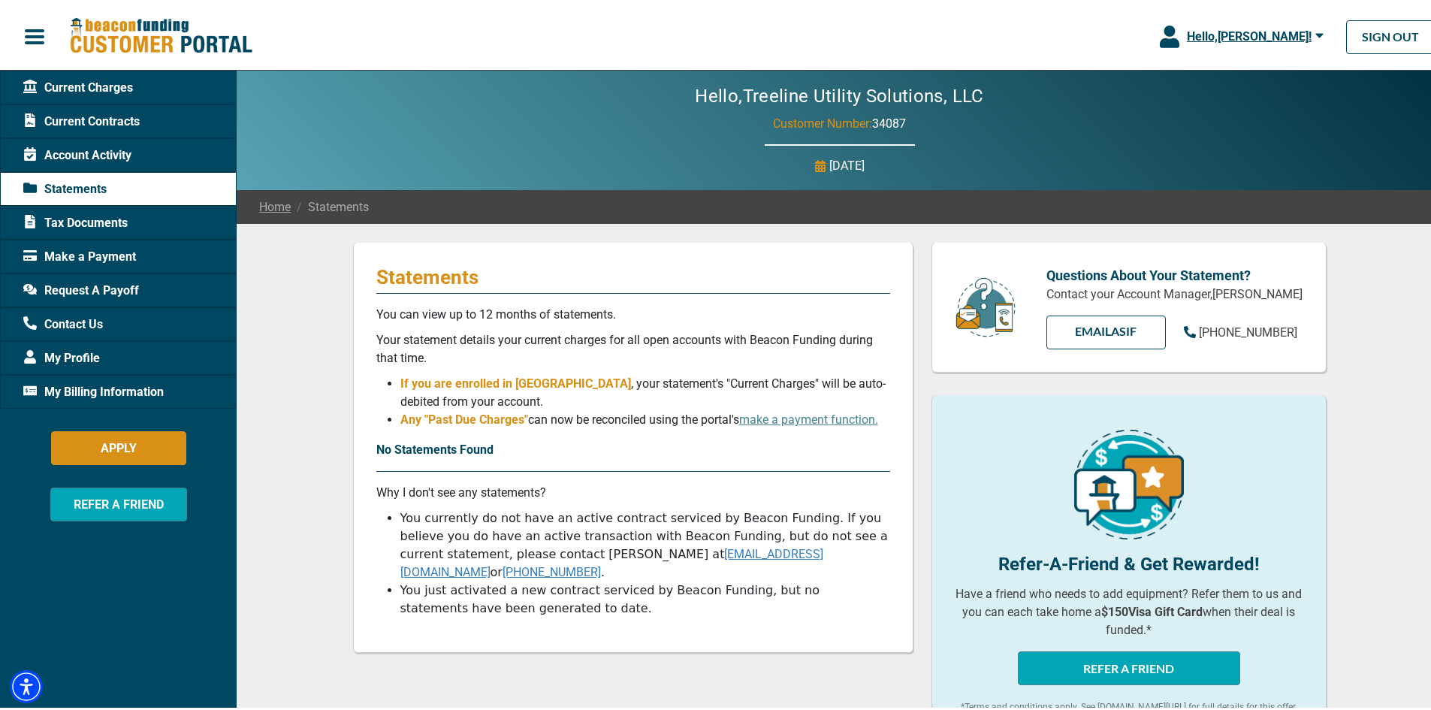
click at [95, 122] on span "Current Contracts" at bounding box center [81, 119] width 116 height 18
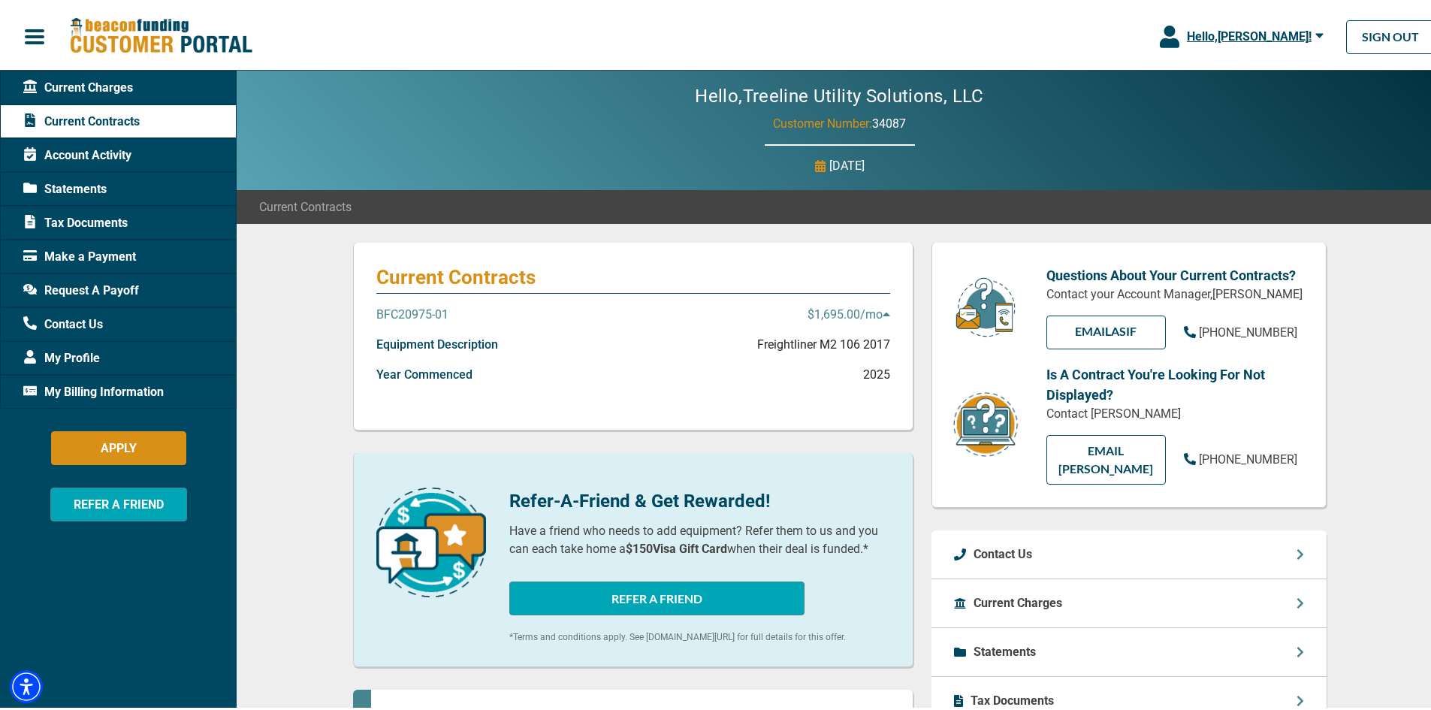
click at [53, 382] on span "My Billing Information" at bounding box center [93, 389] width 140 height 18
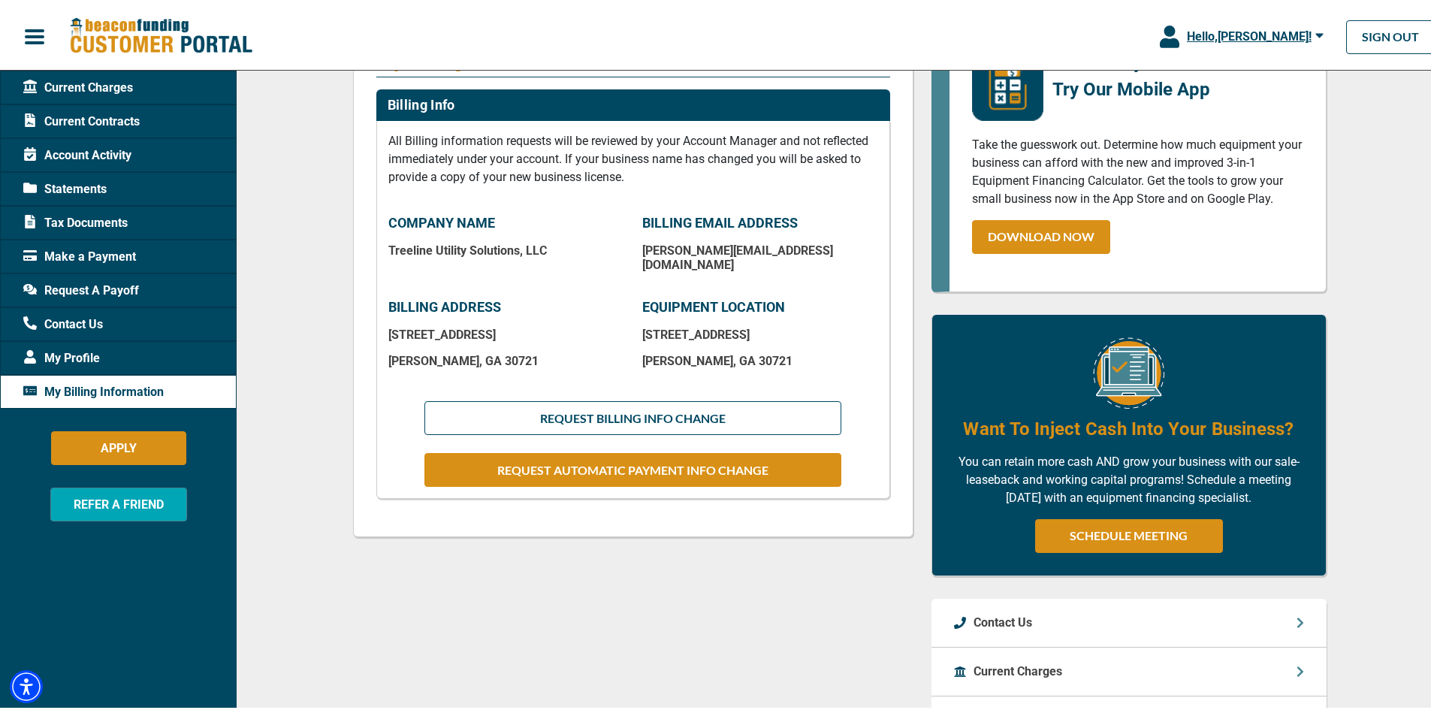
scroll to position [451, 0]
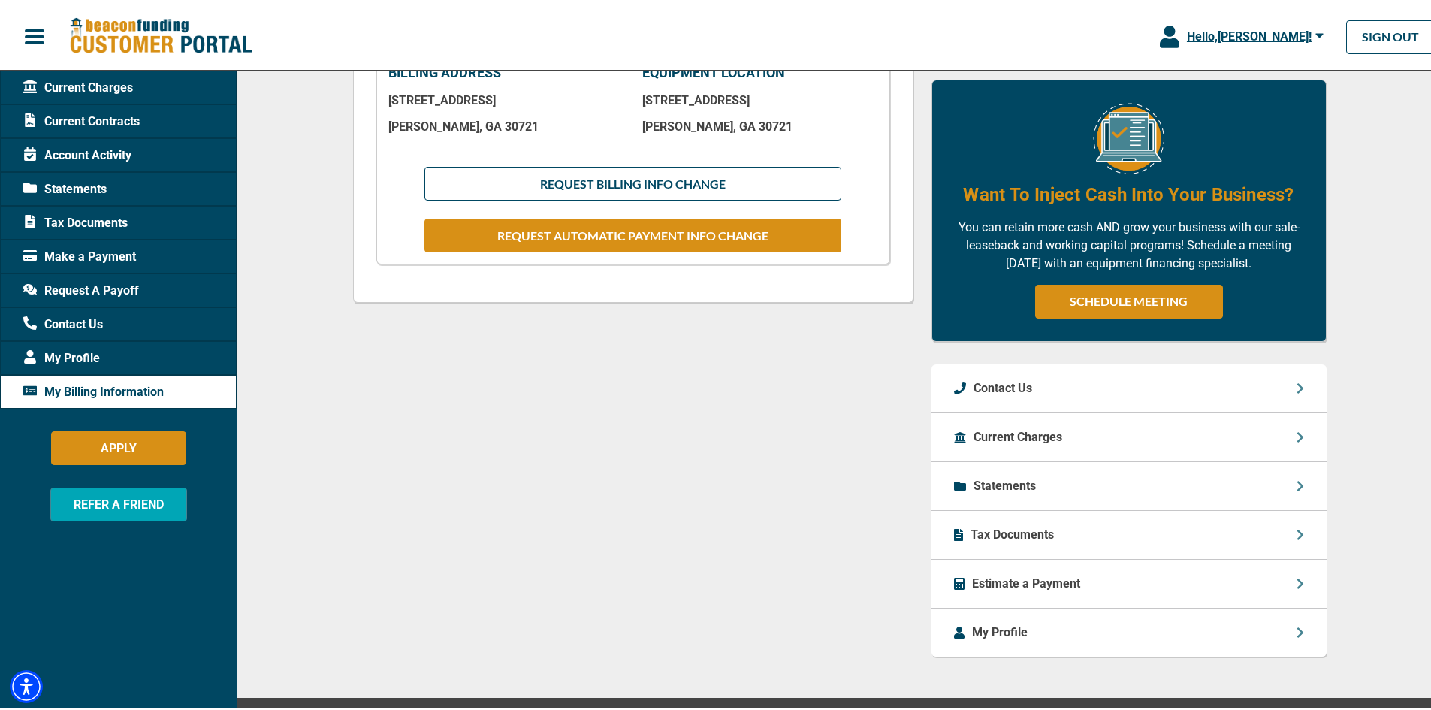
click at [1274, 437] on div "Current Charges" at bounding box center [1128, 434] width 395 height 49
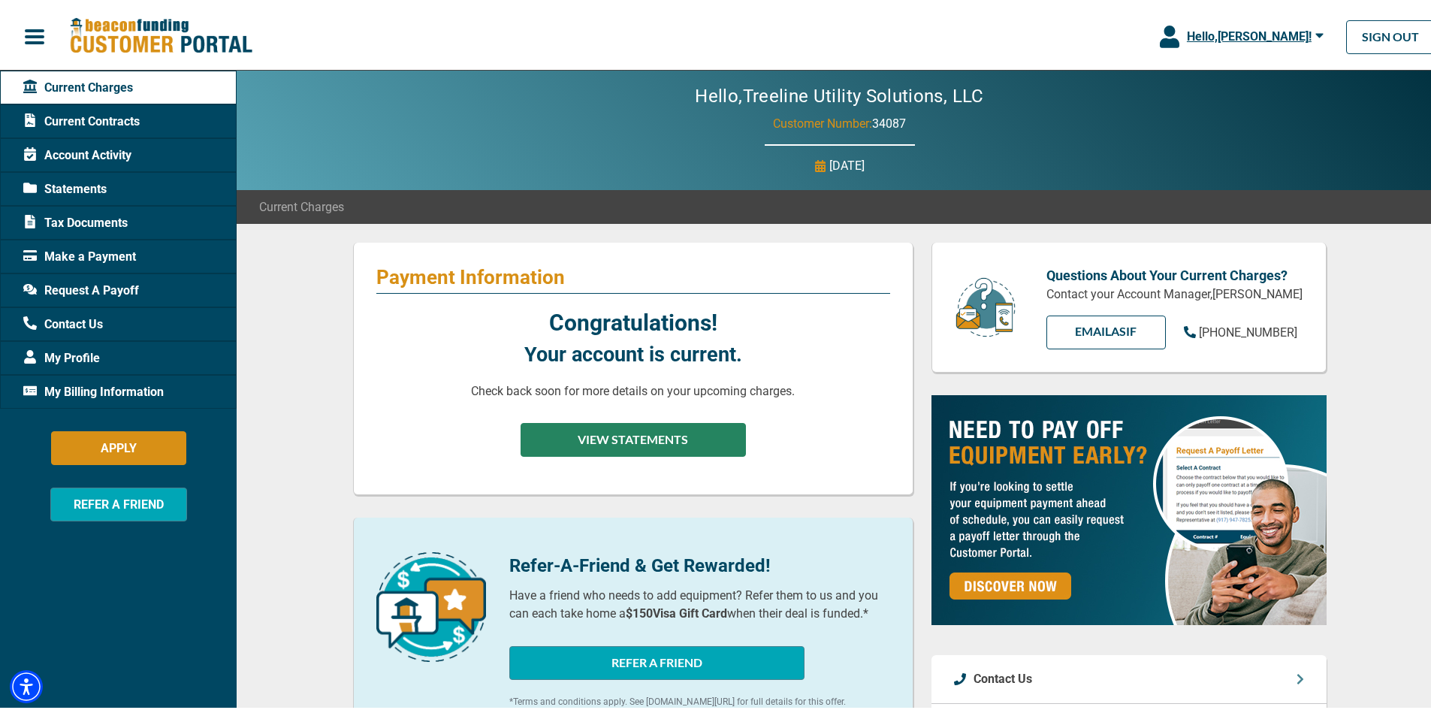
click at [629, 439] on button "VIEW STATEMENTS" at bounding box center [633, 437] width 225 height 34
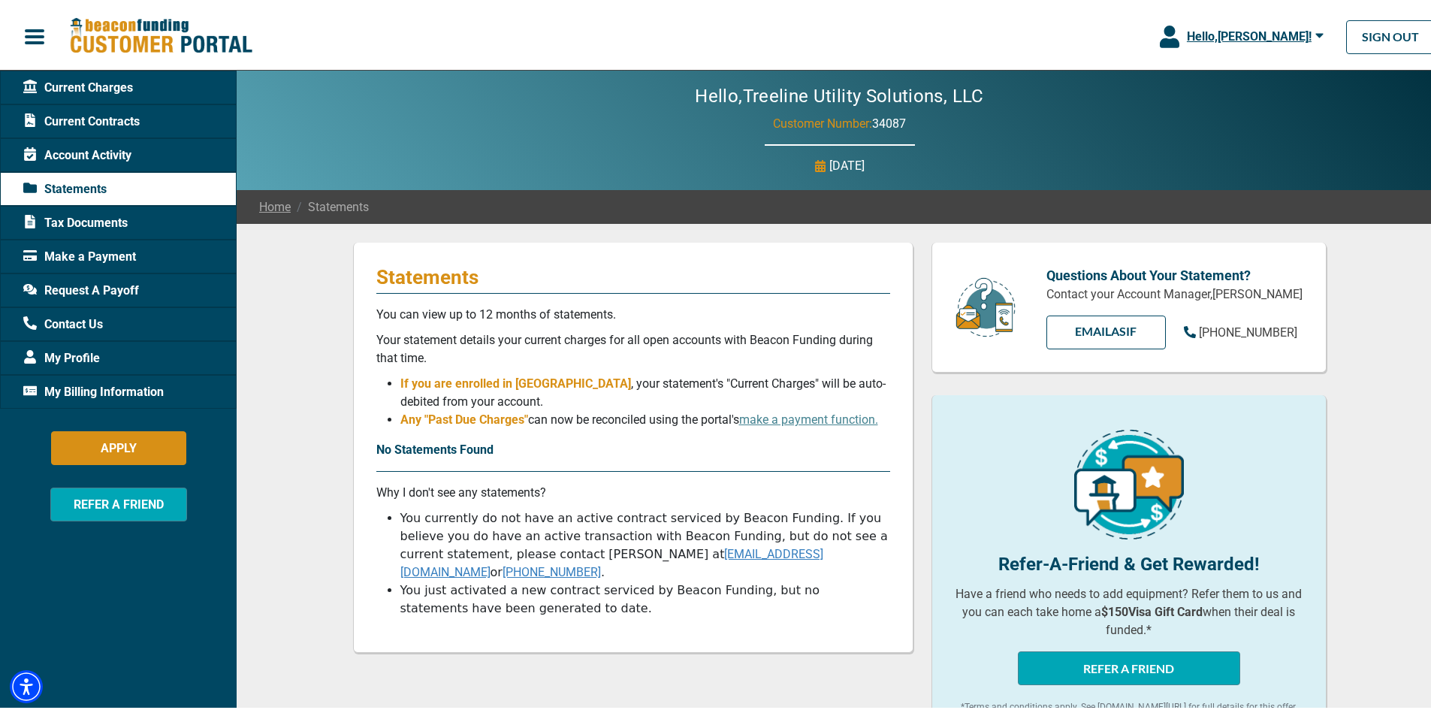
click at [63, 259] on span "Make a Payment" at bounding box center [79, 254] width 113 height 18
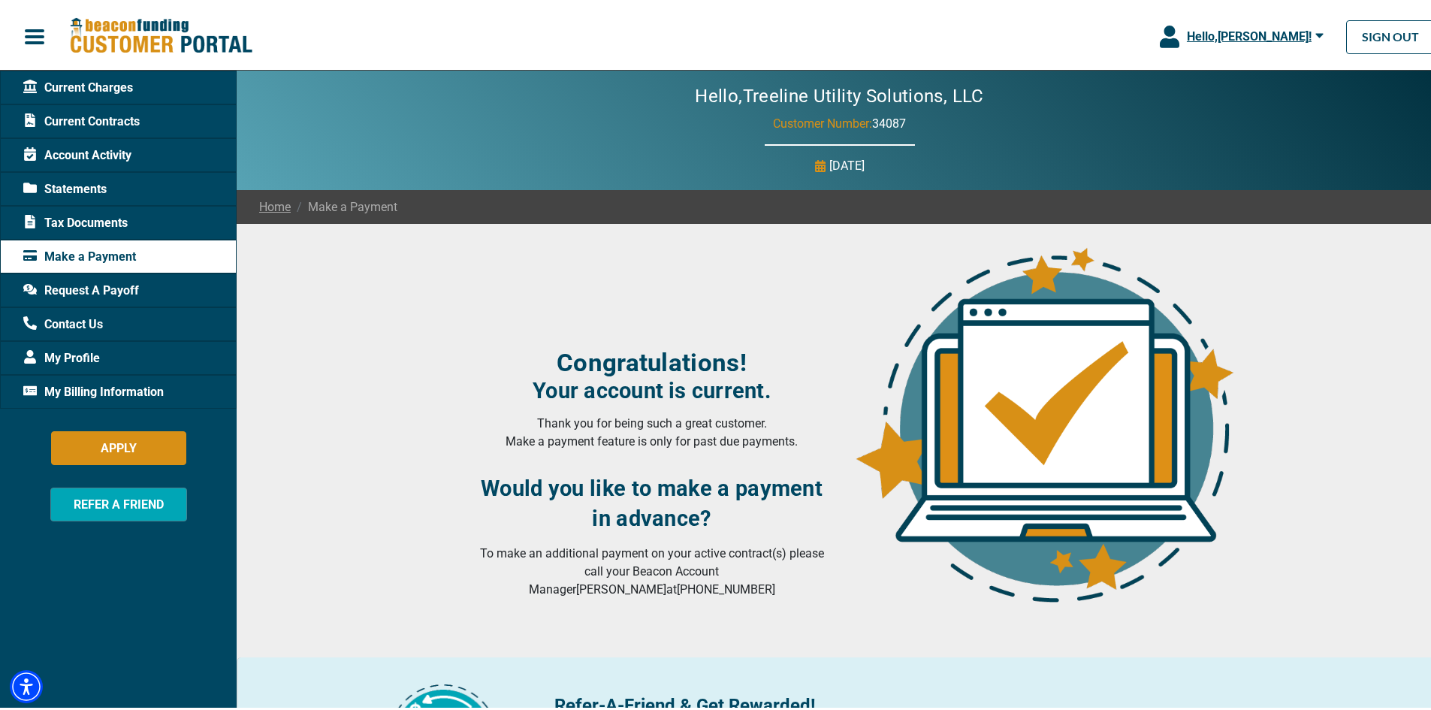
click at [76, 86] on span "Current Charges" at bounding box center [78, 85] width 110 height 18
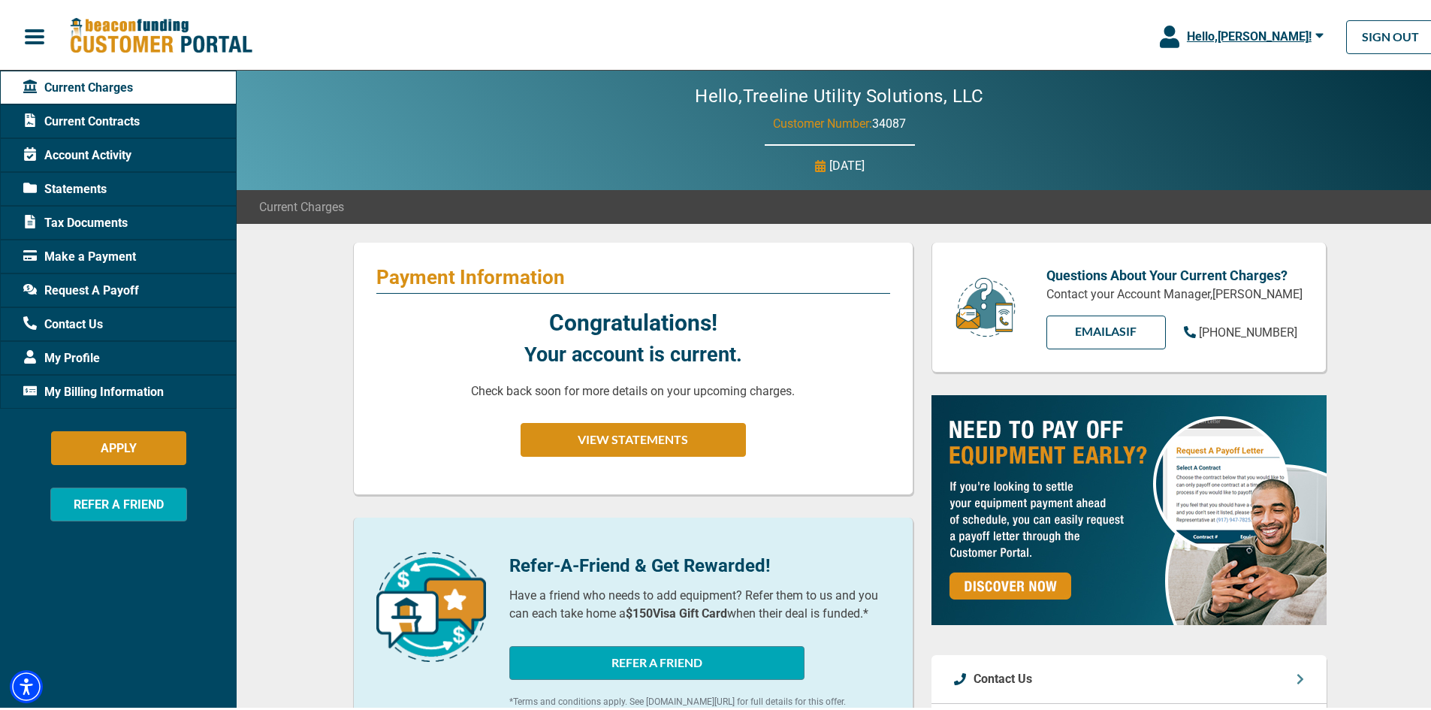
click at [72, 116] on span "Current Contracts" at bounding box center [81, 119] width 116 height 18
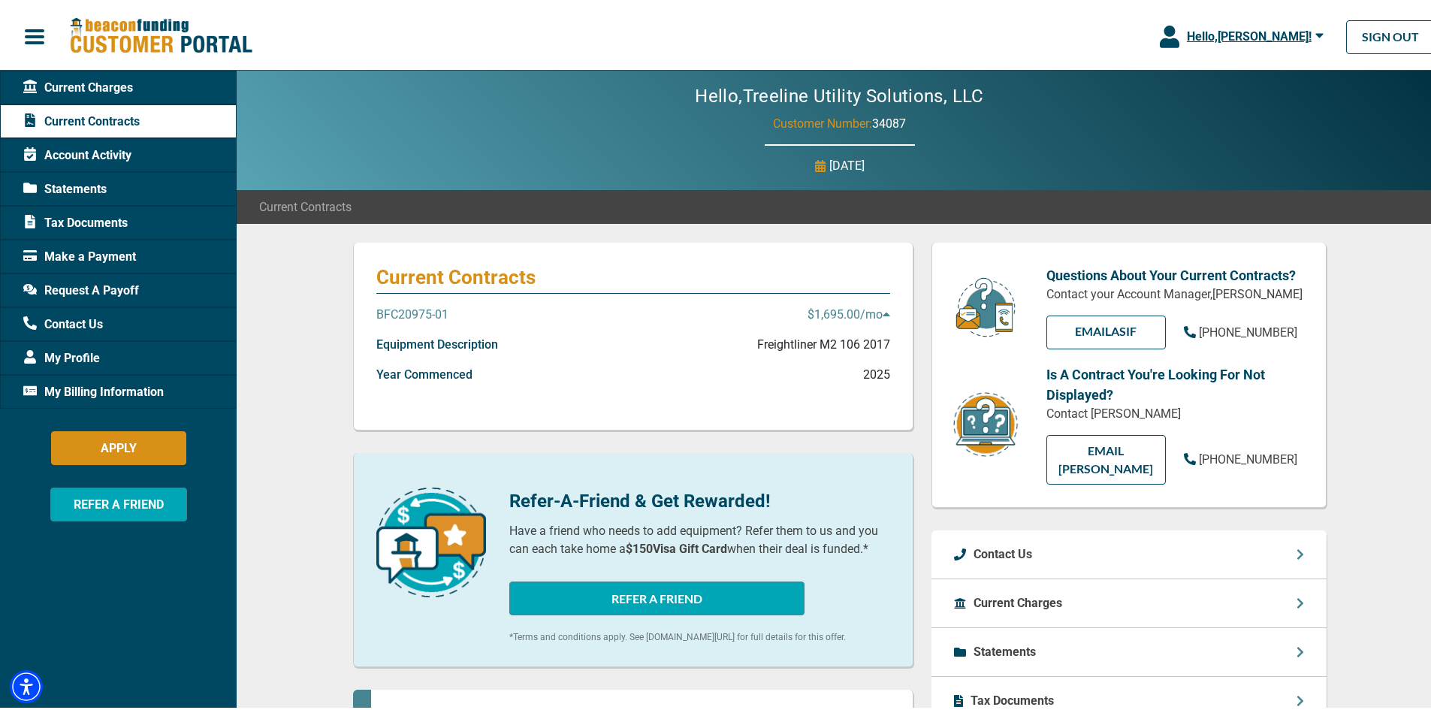
click at [810, 309] on p "$1,695.00 /mo" at bounding box center [848, 312] width 83 height 18
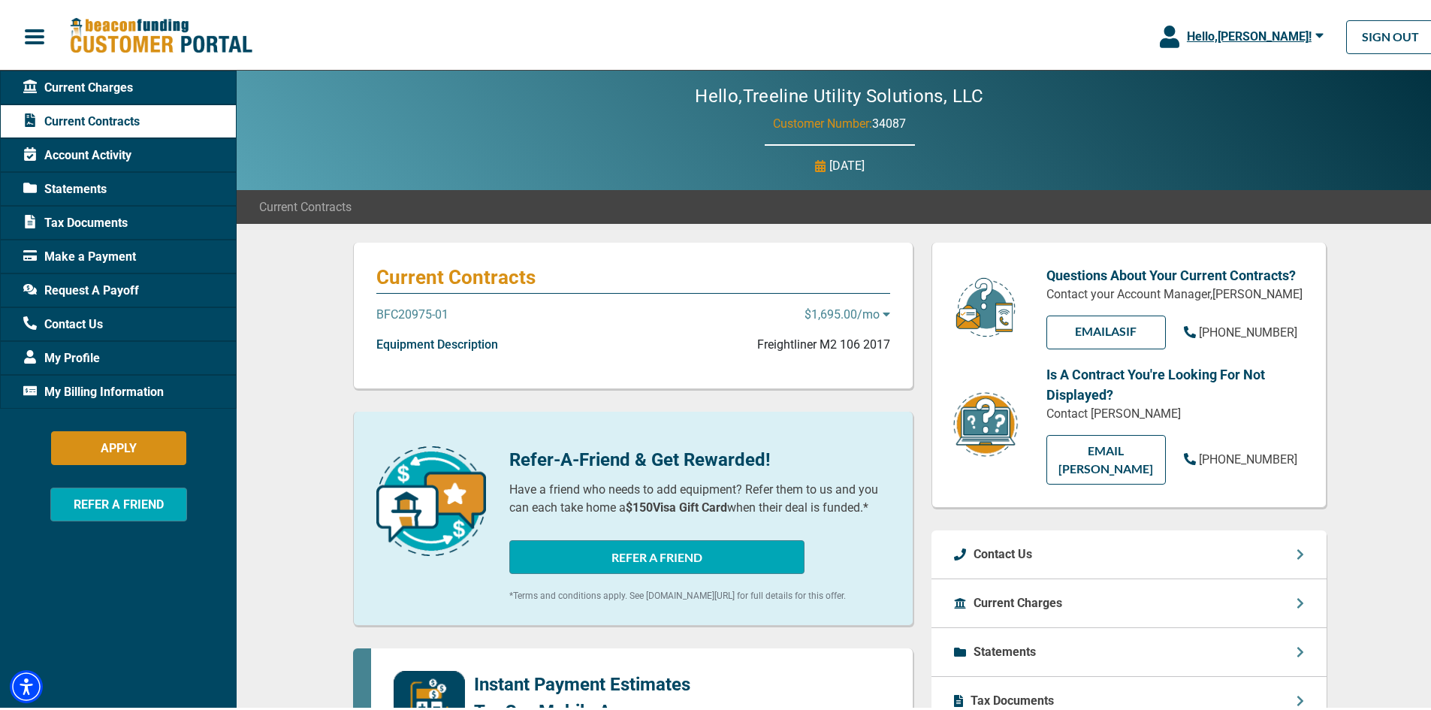
click at [810, 309] on p "$1,695.00 /mo" at bounding box center [847, 312] width 86 height 18
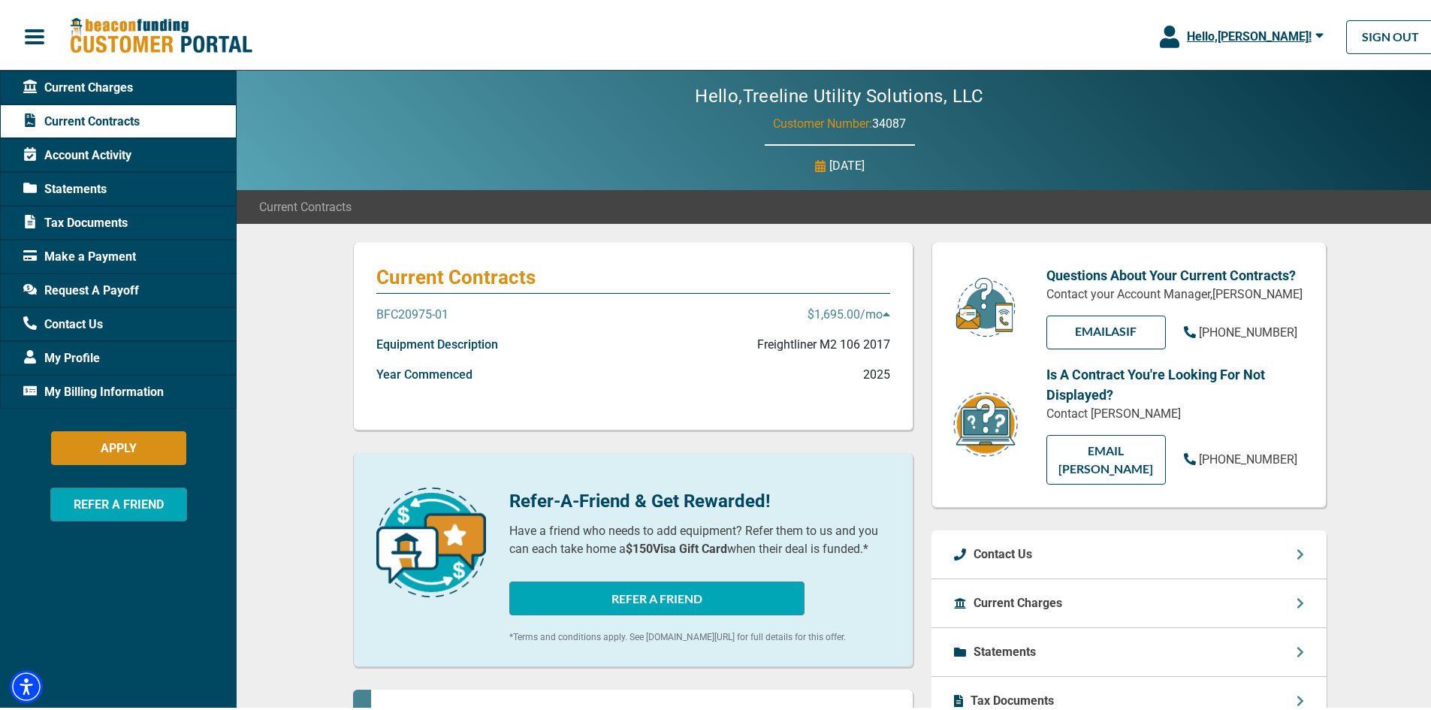
click at [810, 309] on p "$1,695.00 /mo" at bounding box center [848, 312] width 83 height 18
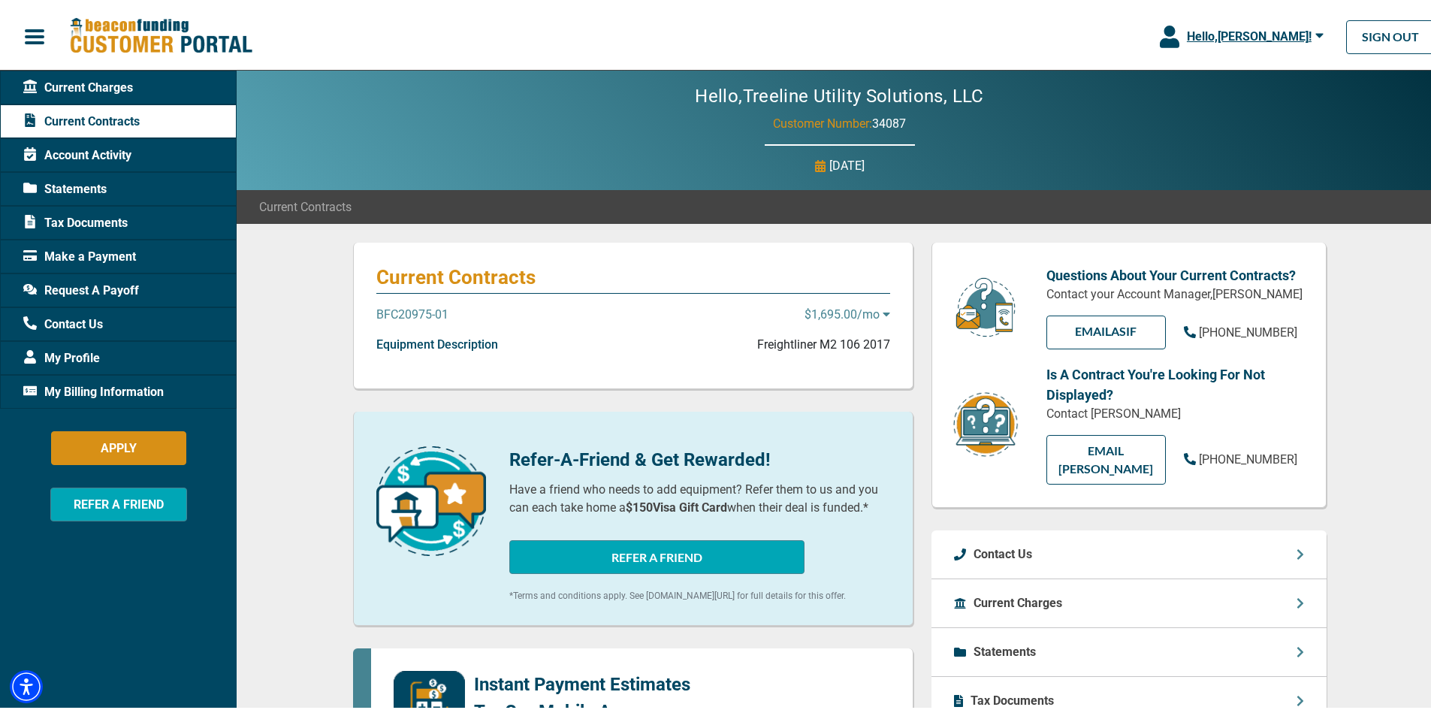
click at [810, 309] on p "$1,695.00 /mo" at bounding box center [847, 312] width 86 height 18
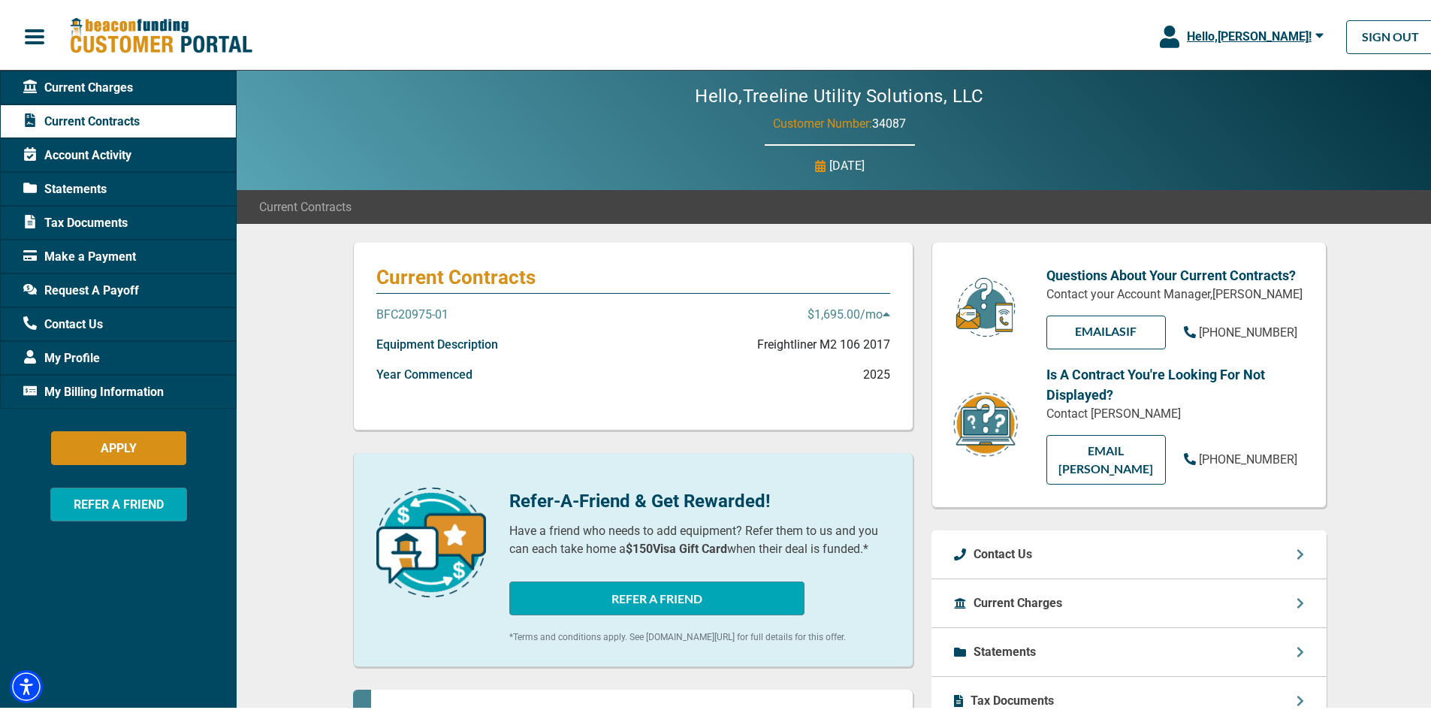
click at [115, 393] on span "My Billing Information" at bounding box center [93, 389] width 140 height 18
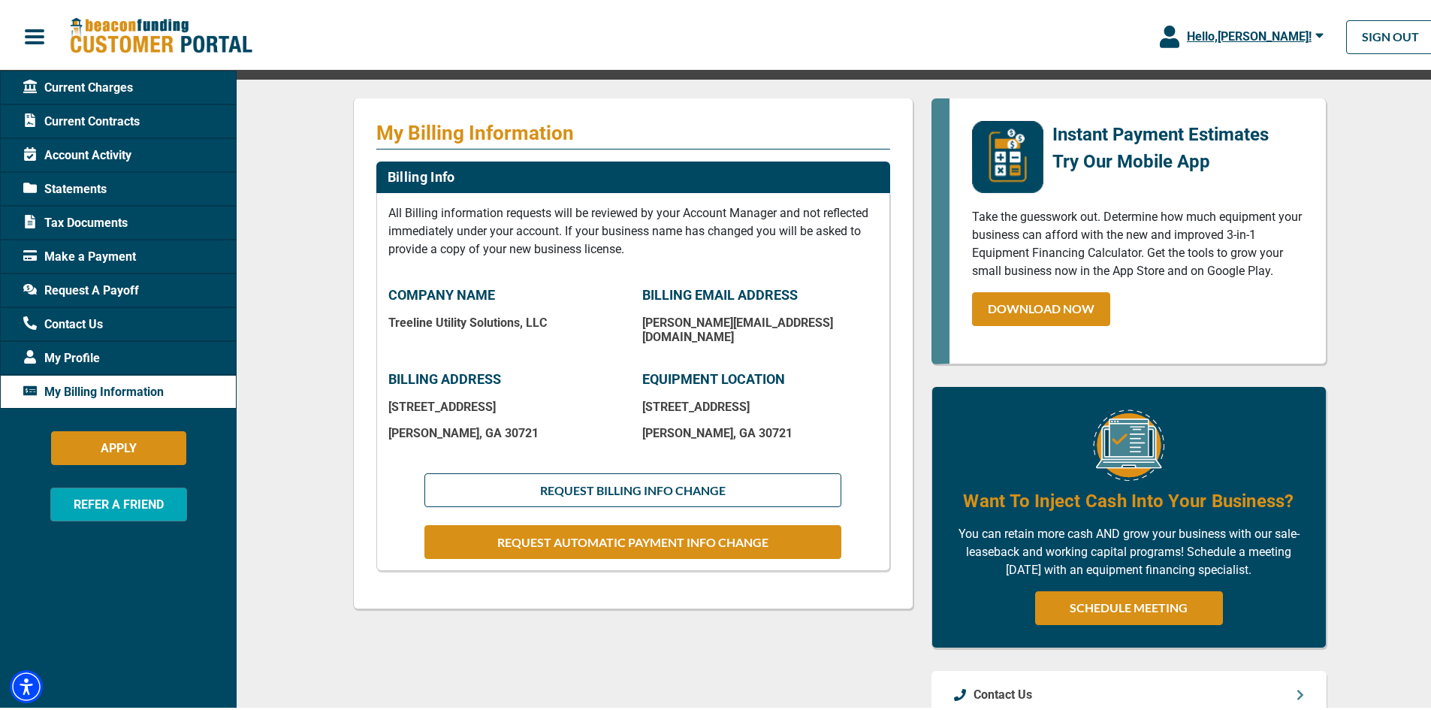
scroll to position [150, 0]
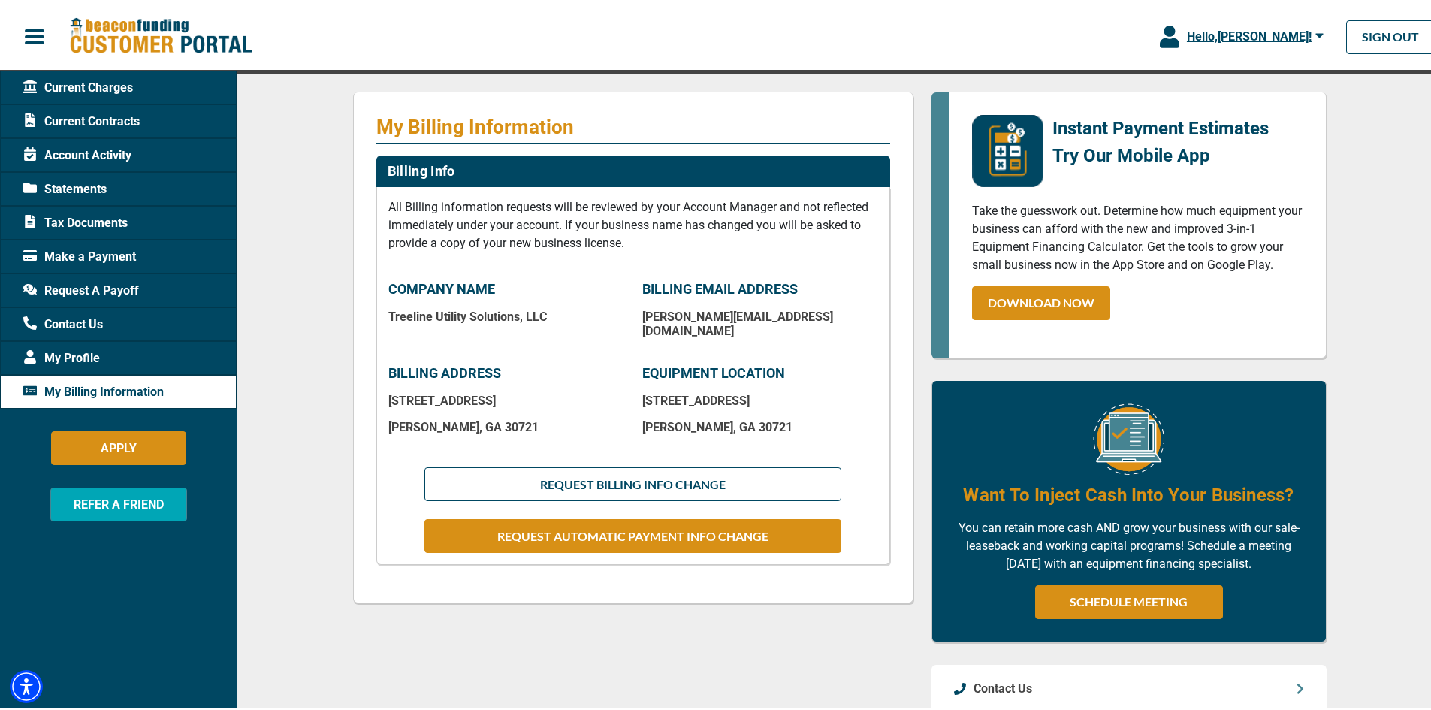
click at [66, 348] on span "My Profile" at bounding box center [61, 355] width 77 height 18
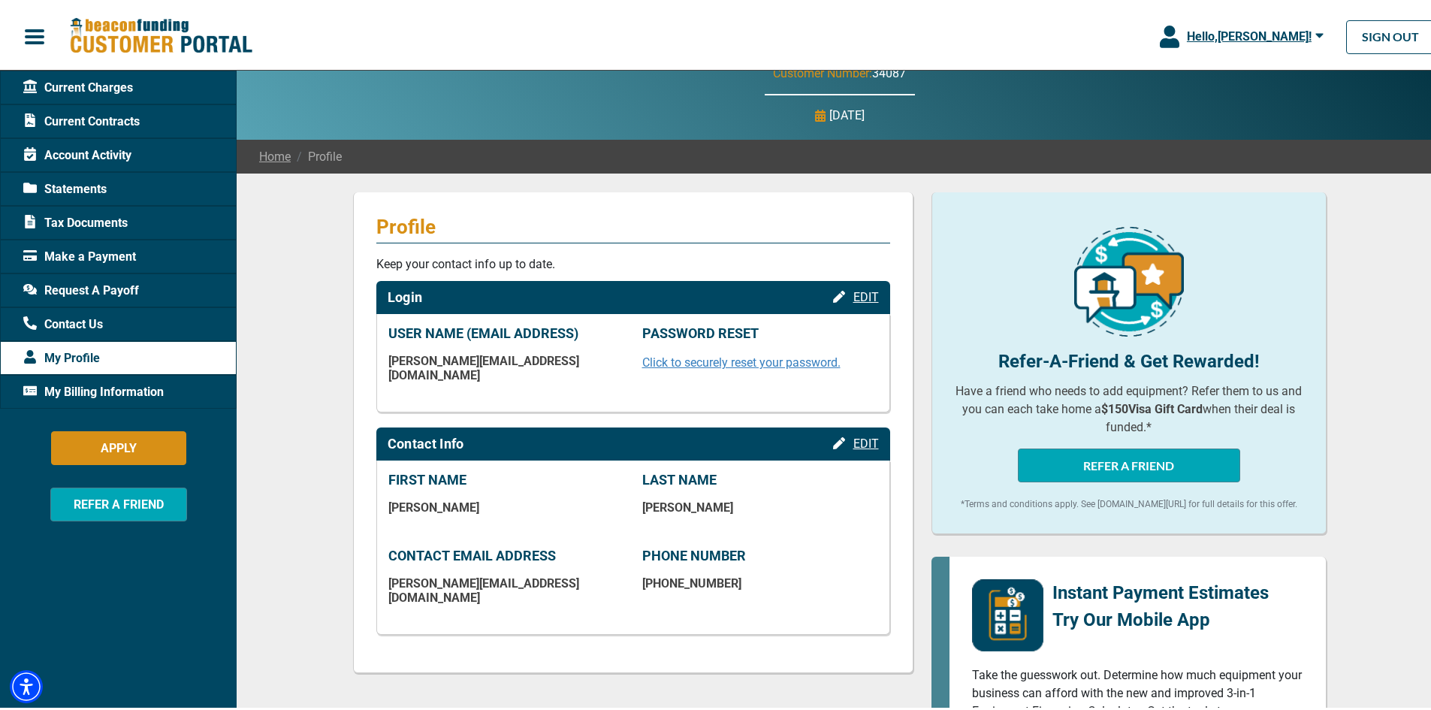
scroll to position [75, 0]
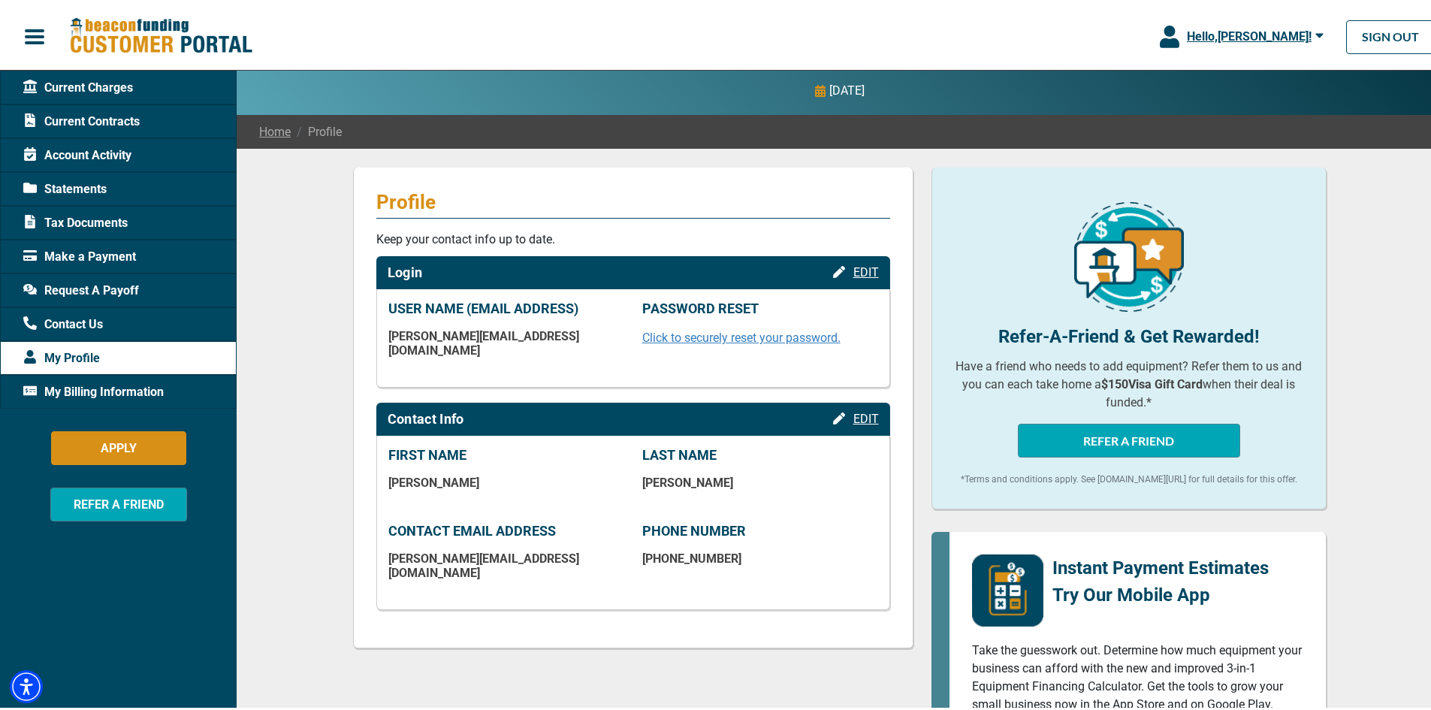
click at [58, 255] on span "Make a Payment" at bounding box center [79, 254] width 113 height 18
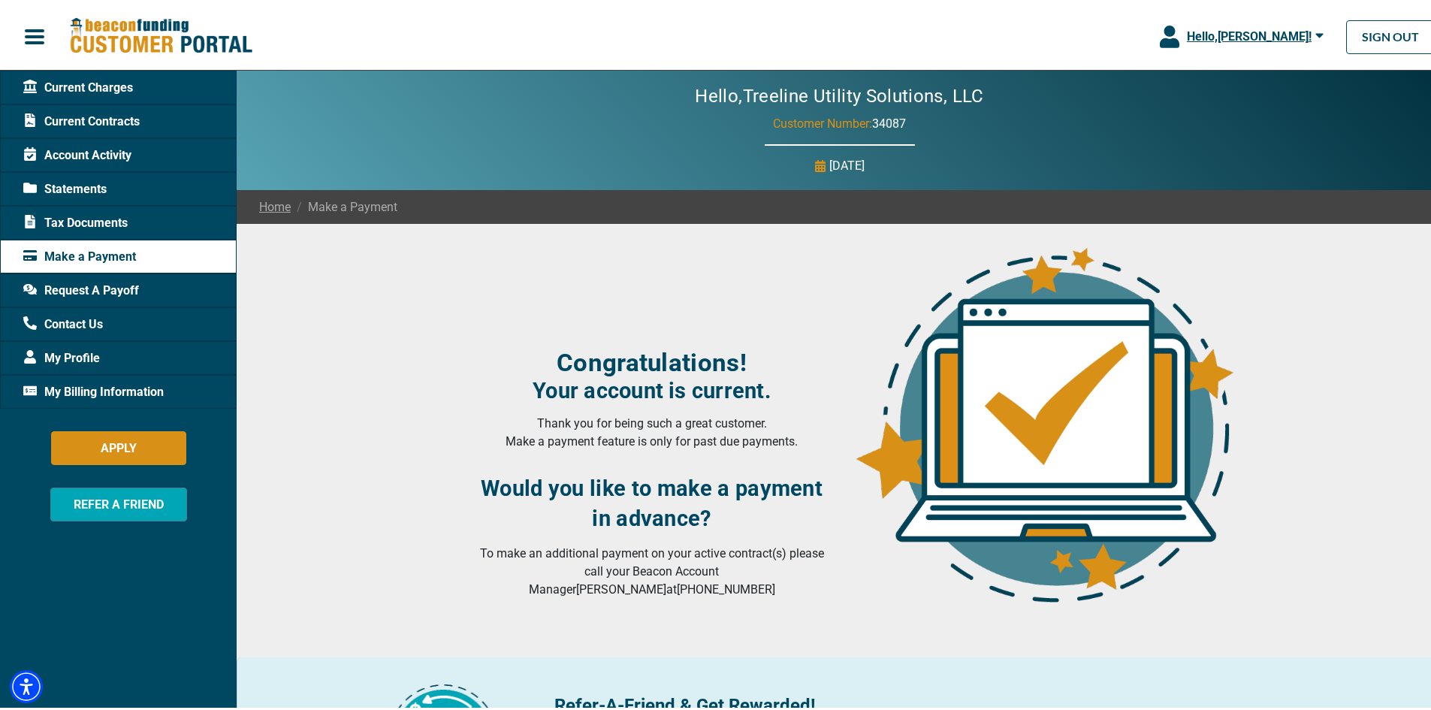
click at [69, 219] on span "Tax Documents" at bounding box center [75, 220] width 104 height 18
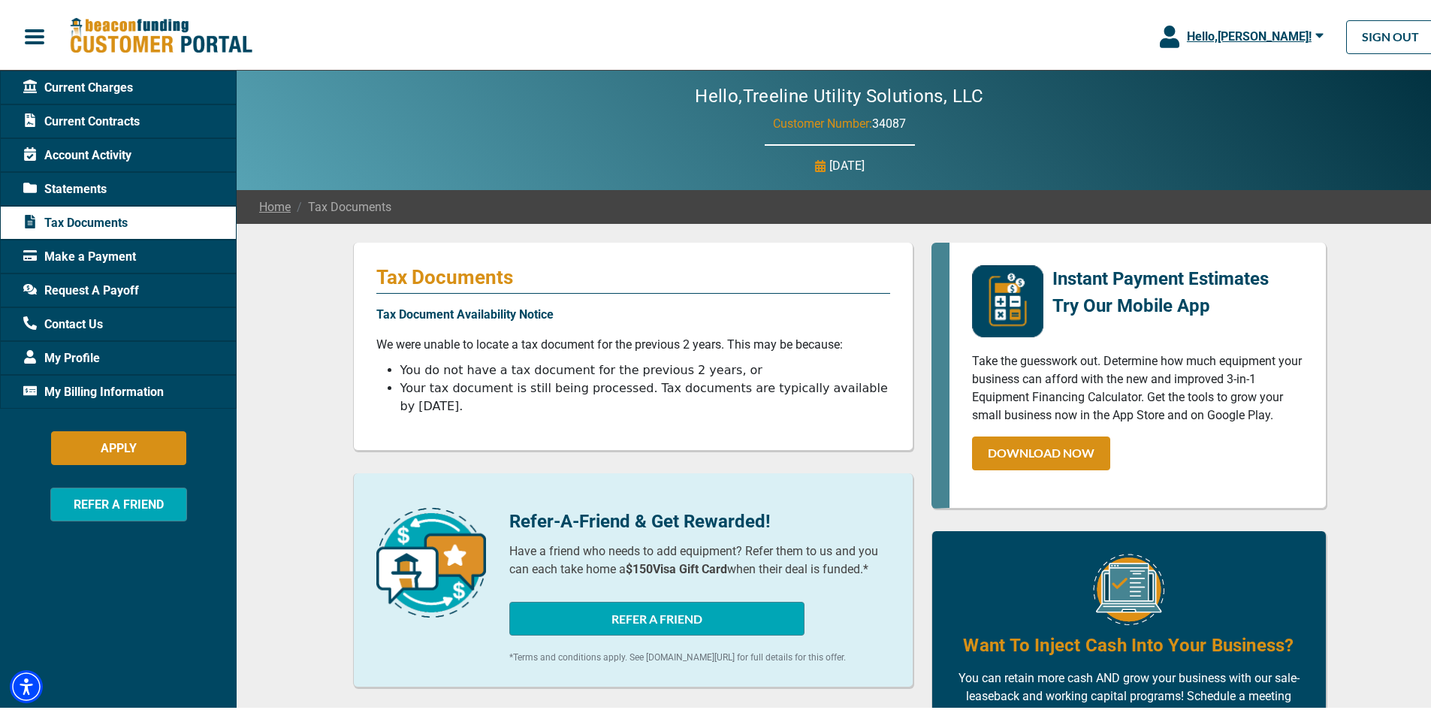
click at [76, 185] on span "Statements" at bounding box center [64, 186] width 83 height 18
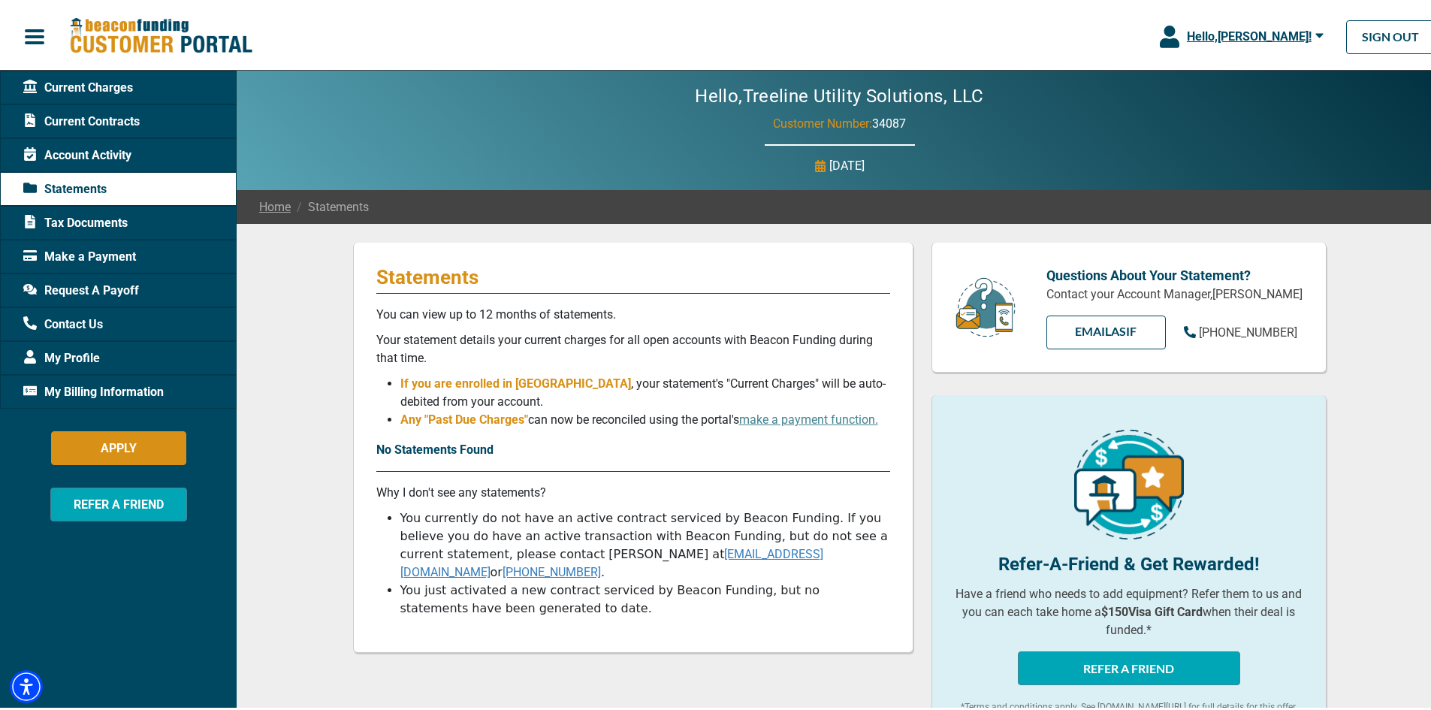
click at [82, 146] on span "Account Activity" at bounding box center [77, 152] width 108 height 18
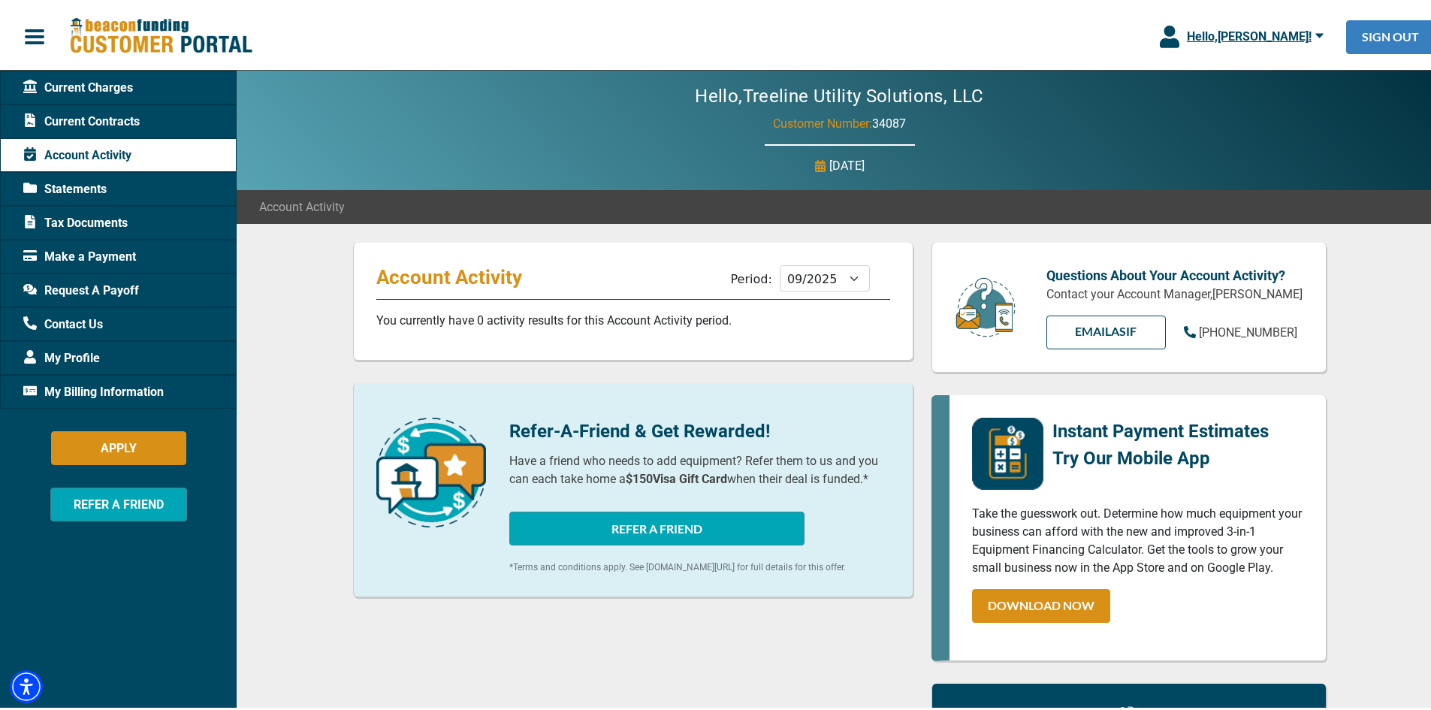
click at [1378, 39] on link "SIGN OUT" at bounding box center [1390, 34] width 89 height 34
